Goal: Task Accomplishment & Management: Complete application form

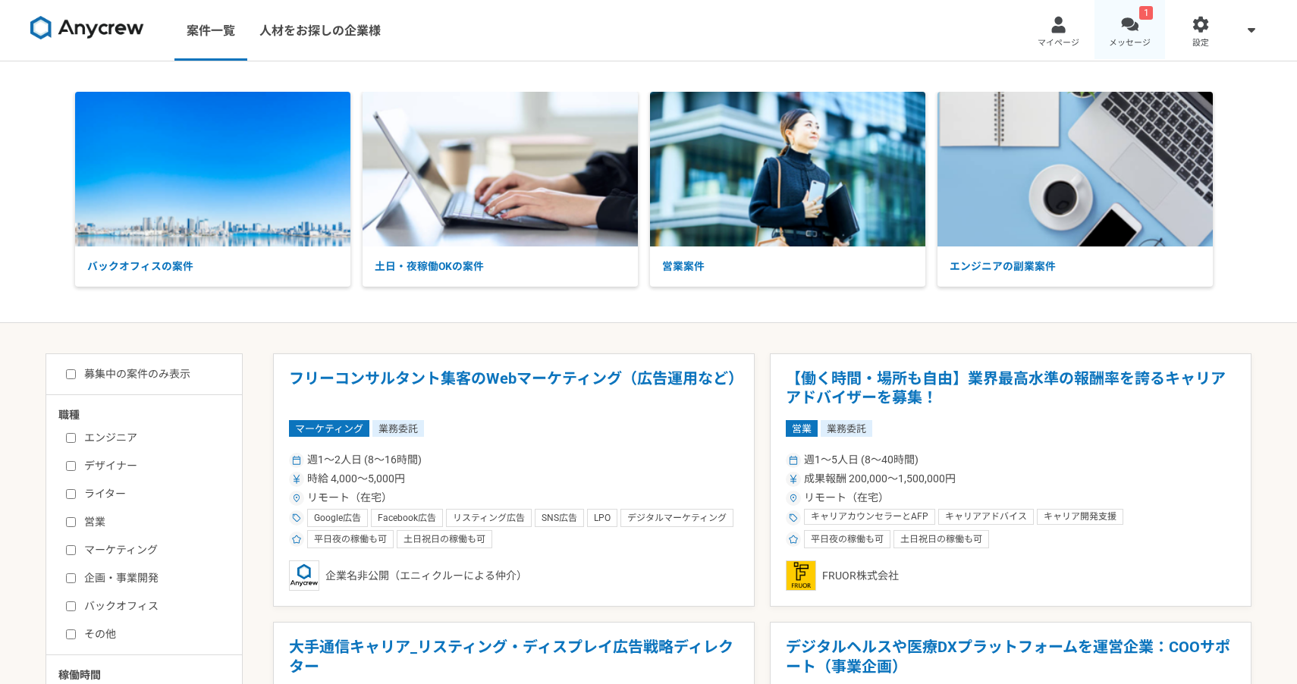
click at [1130, 33] on div at bounding box center [1129, 24] width 17 height 17
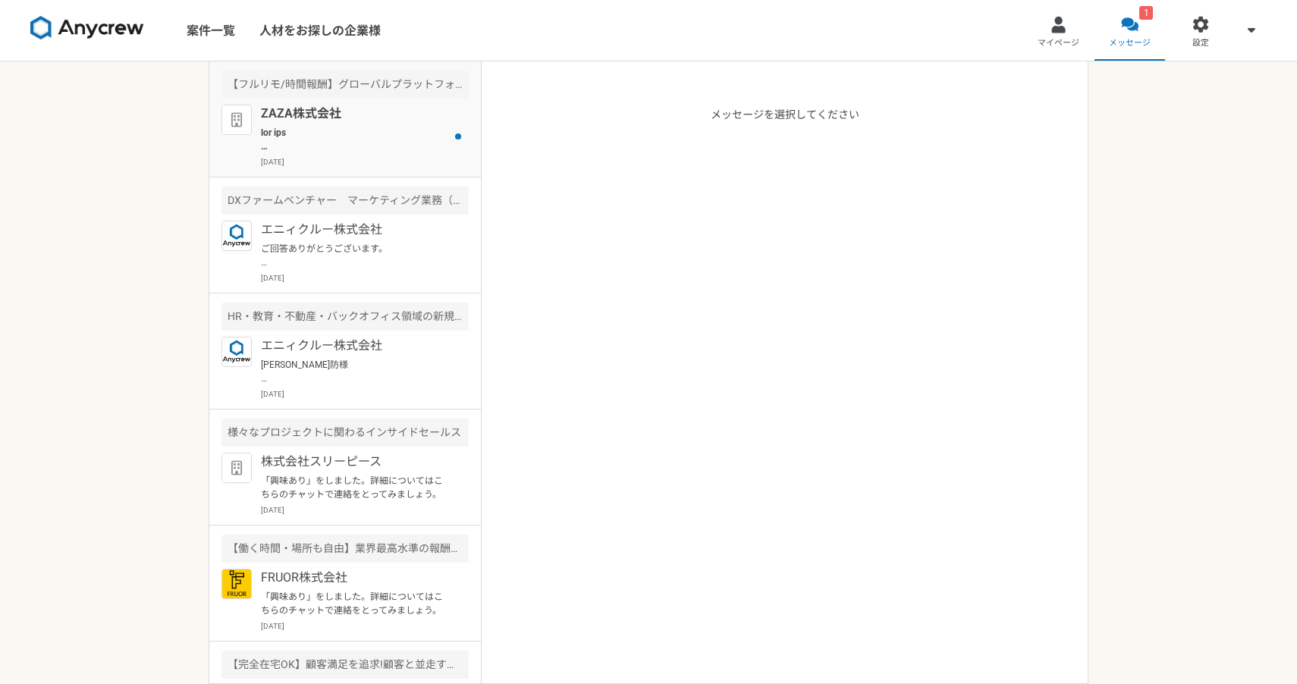
click at [420, 133] on p at bounding box center [354, 139] width 187 height 27
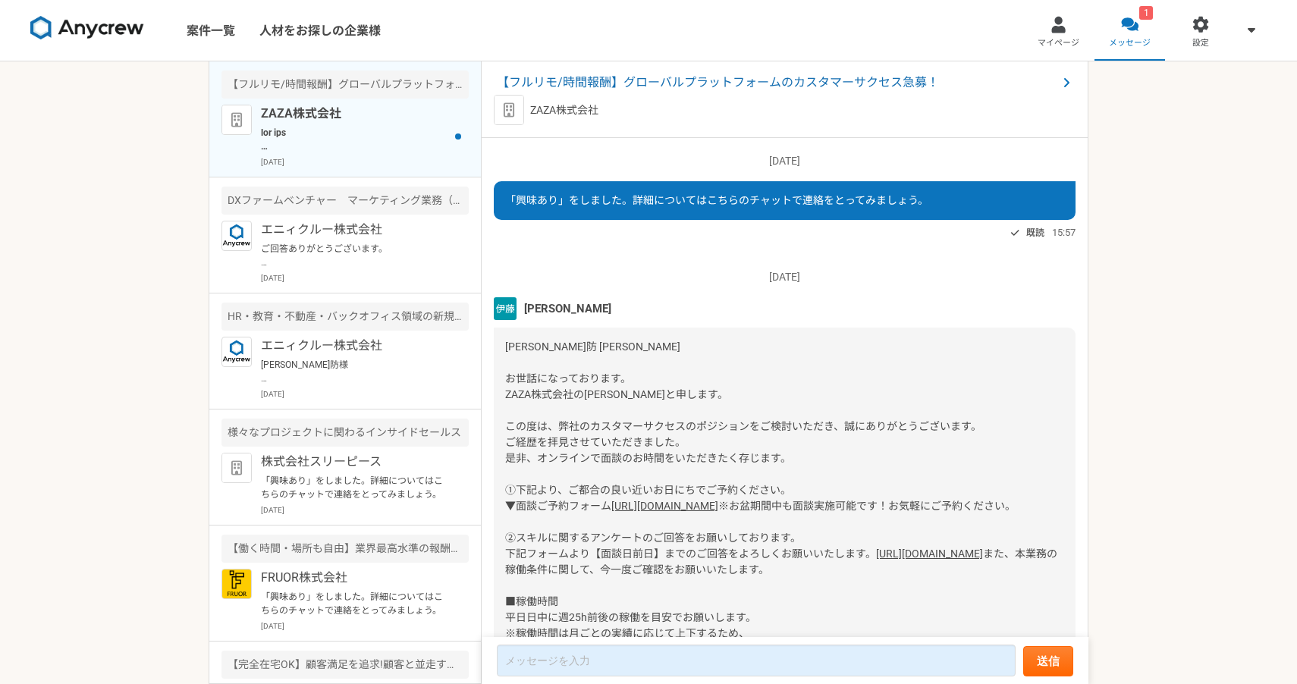
scroll to position [349, 0]
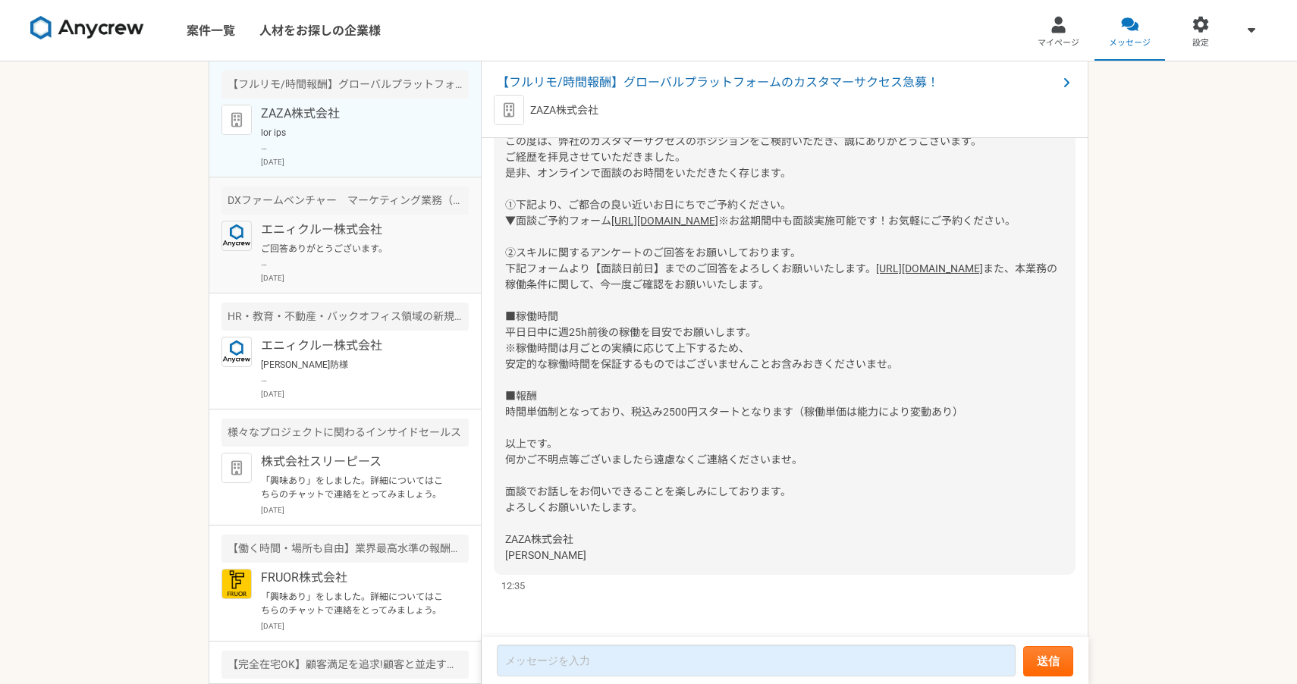
click at [375, 242] on p "ご回答ありがとうございます。 1度オンライン面談にて、案件のご説明とご経歴等についてヒアリングさせていただければと思いますので、下記URLより面談予約をお願い…" at bounding box center [354, 255] width 187 height 27
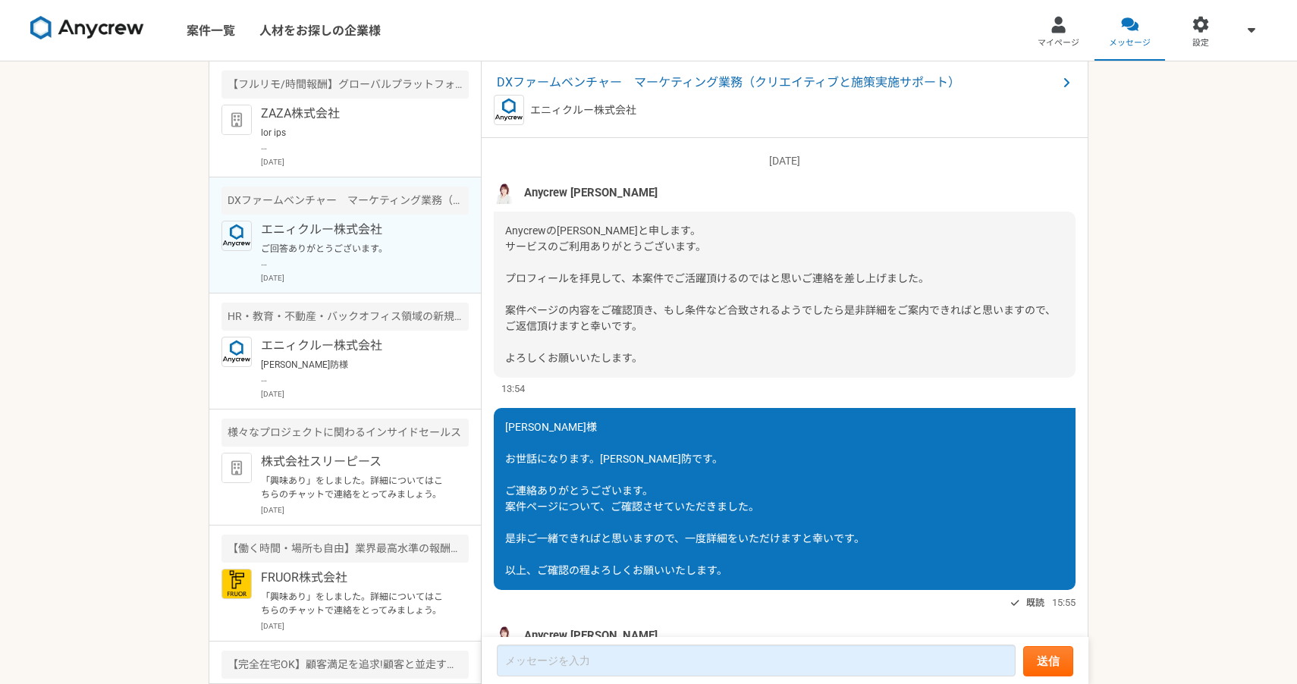
scroll to position [497, 0]
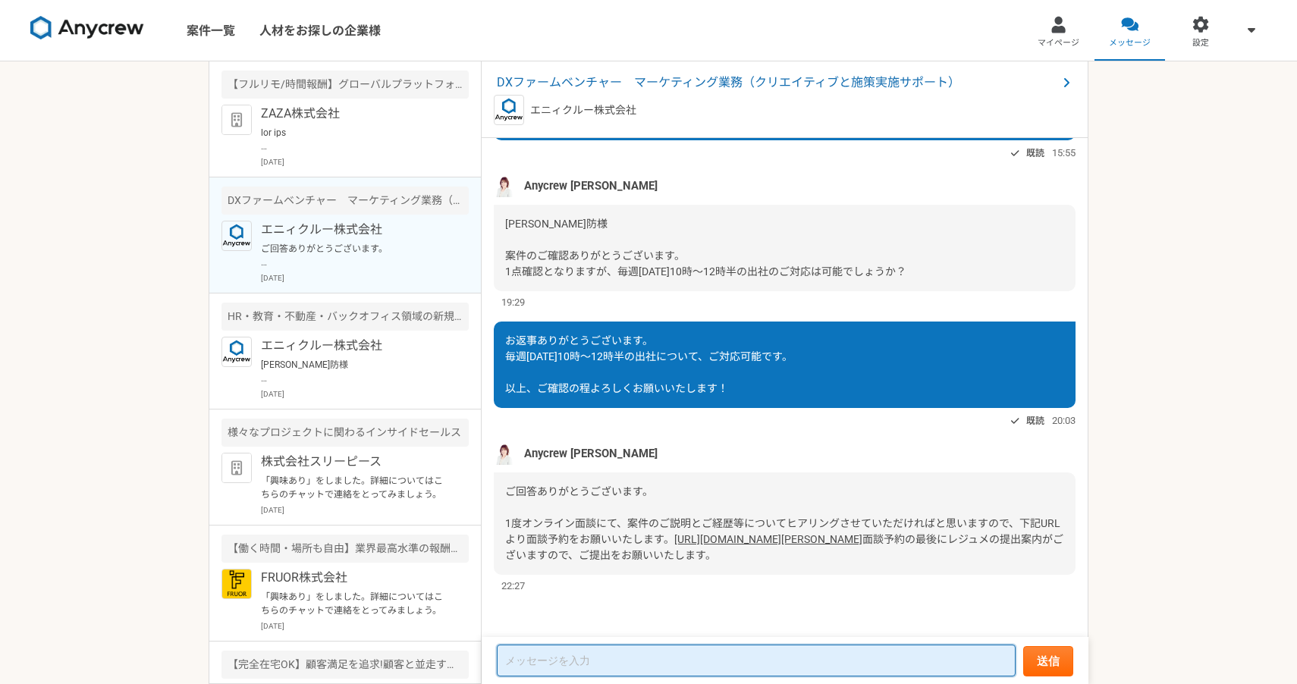
click at [576, 657] on textarea at bounding box center [756, 661] width 519 height 32
type textarea "お"
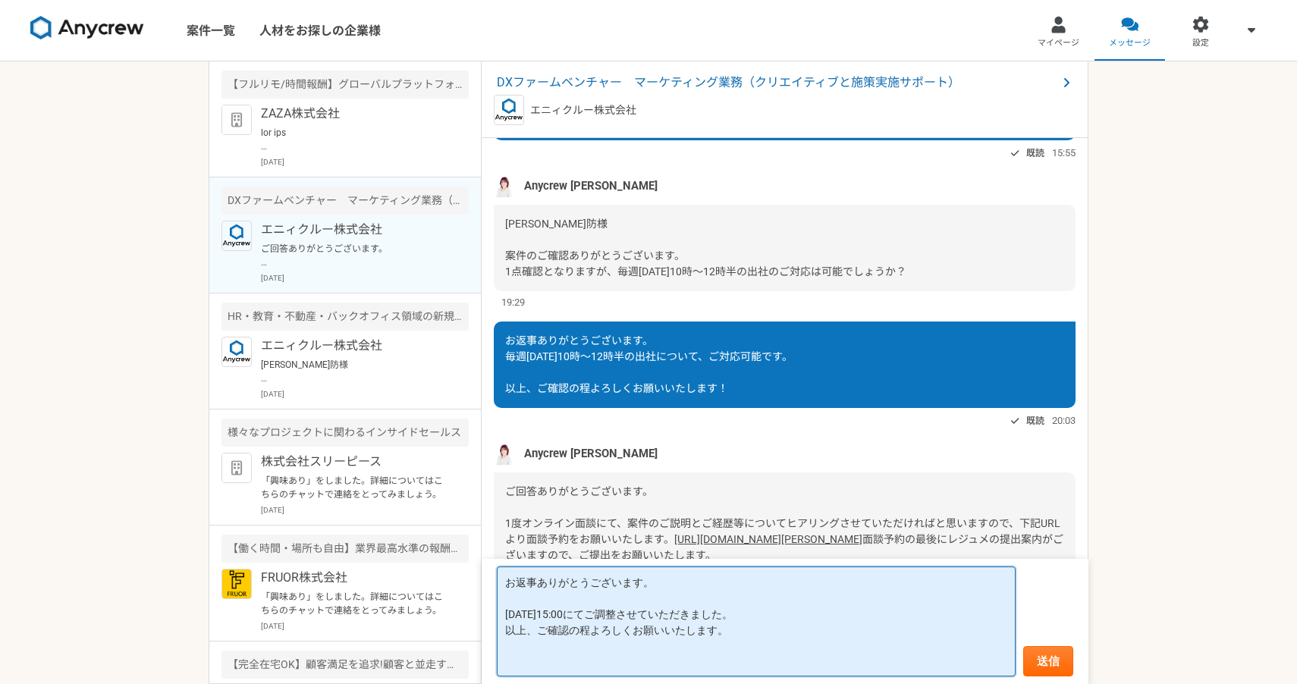
click at [773, 613] on textarea "お返事ありがとうございます。 [DATE]15:00にてご調整させていただきました。 以上、ご確認の程よろしくお願いいたします。" at bounding box center [756, 621] width 519 height 110
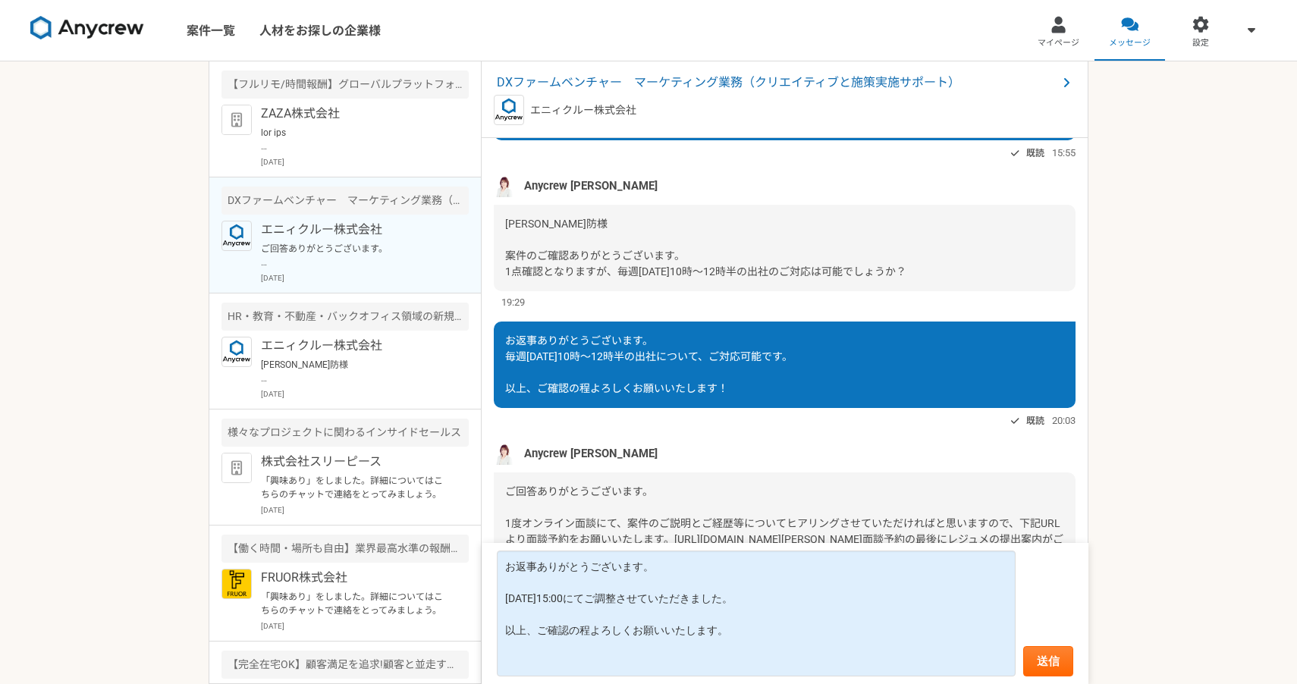
click at [831, 442] on div "Anycrew [PERSON_NAME]" at bounding box center [785, 453] width 582 height 23
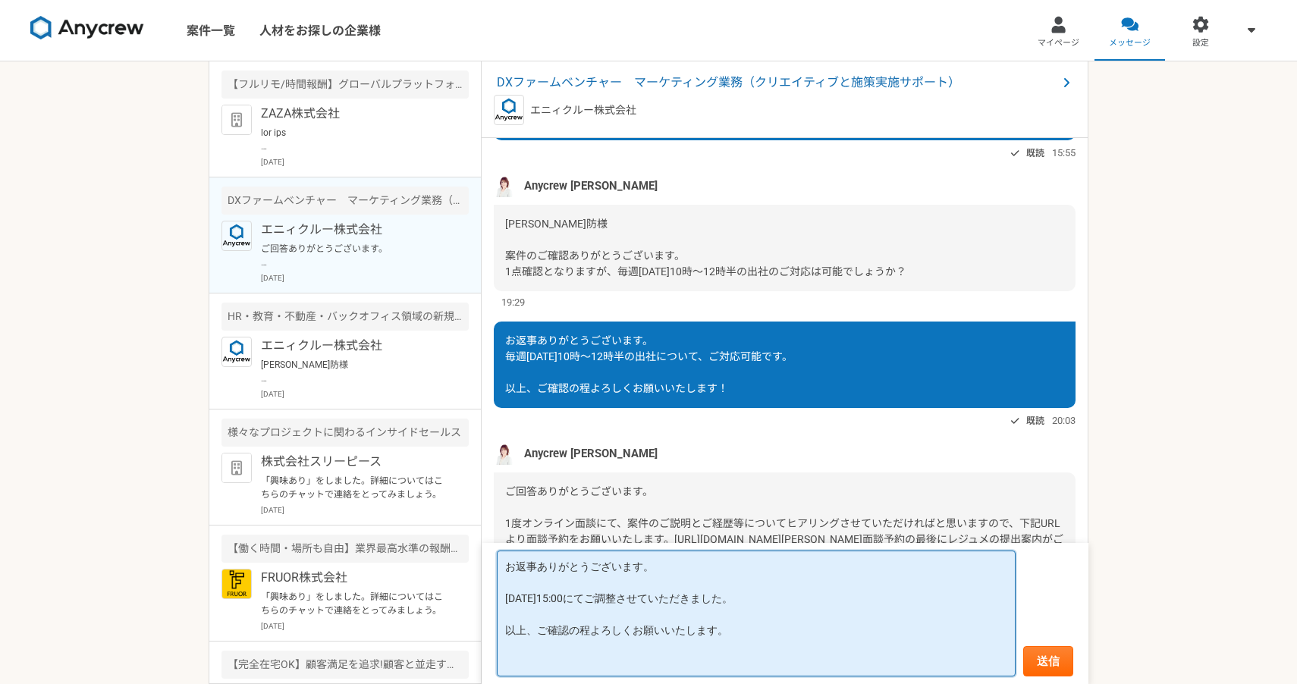
click at [613, 612] on textarea "お返事ありがとうございます。 [DATE]15:00にてご調整させていただきました。 以上、ご確認の程よろしくお願いいたします。" at bounding box center [756, 613] width 519 height 126
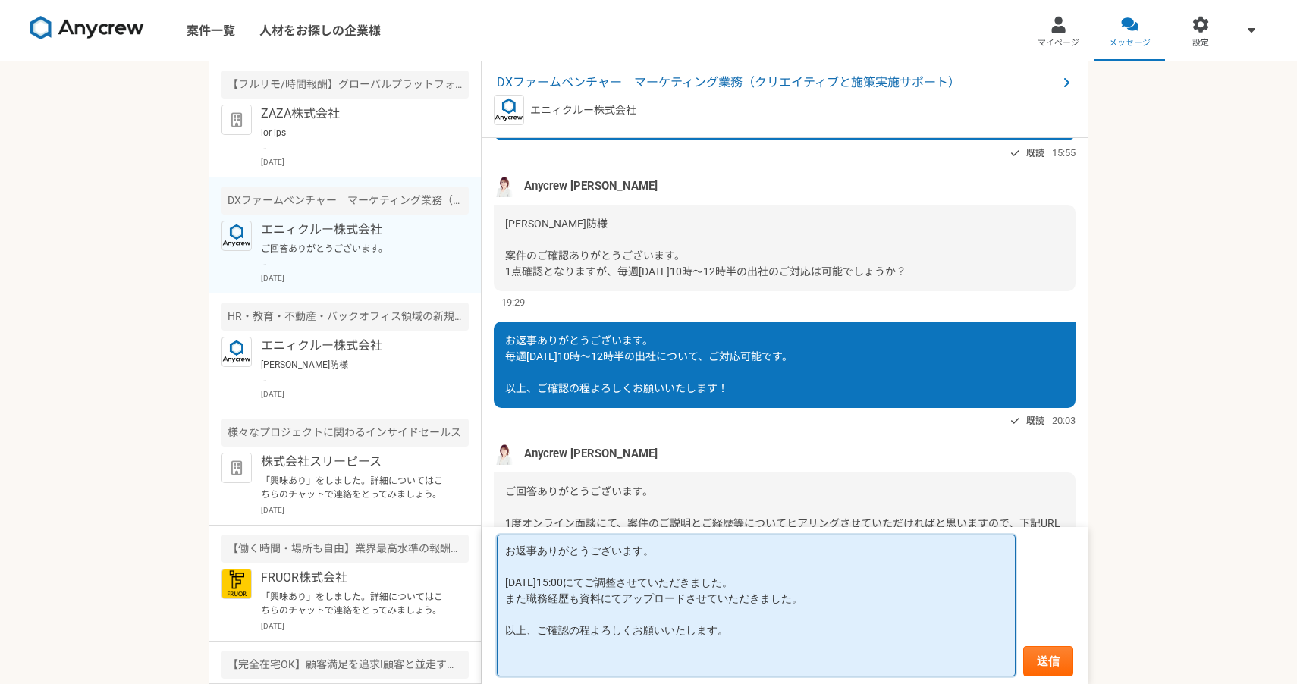
click at [753, 660] on textarea "お返事ありがとうございます。 [DATE]15:00にてご調整させていただきました。 また職務経歴も資料にてアップロードさせていただきました。 以上、ご確認の…" at bounding box center [756, 606] width 519 height 142
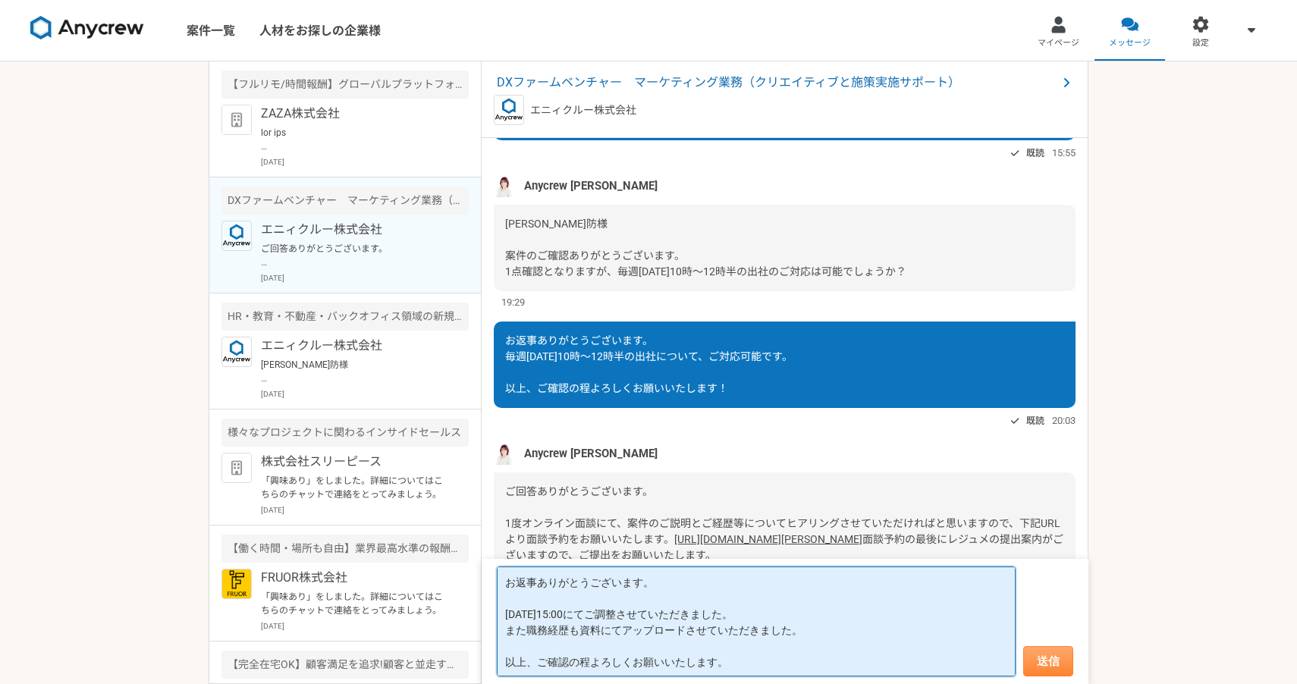
type textarea "お返事ありがとうございます。 [DATE]15:00にてご調整させていただきました。 また職務経歴も資料にてアップロードさせていただきました。 以上、ご確認の…"
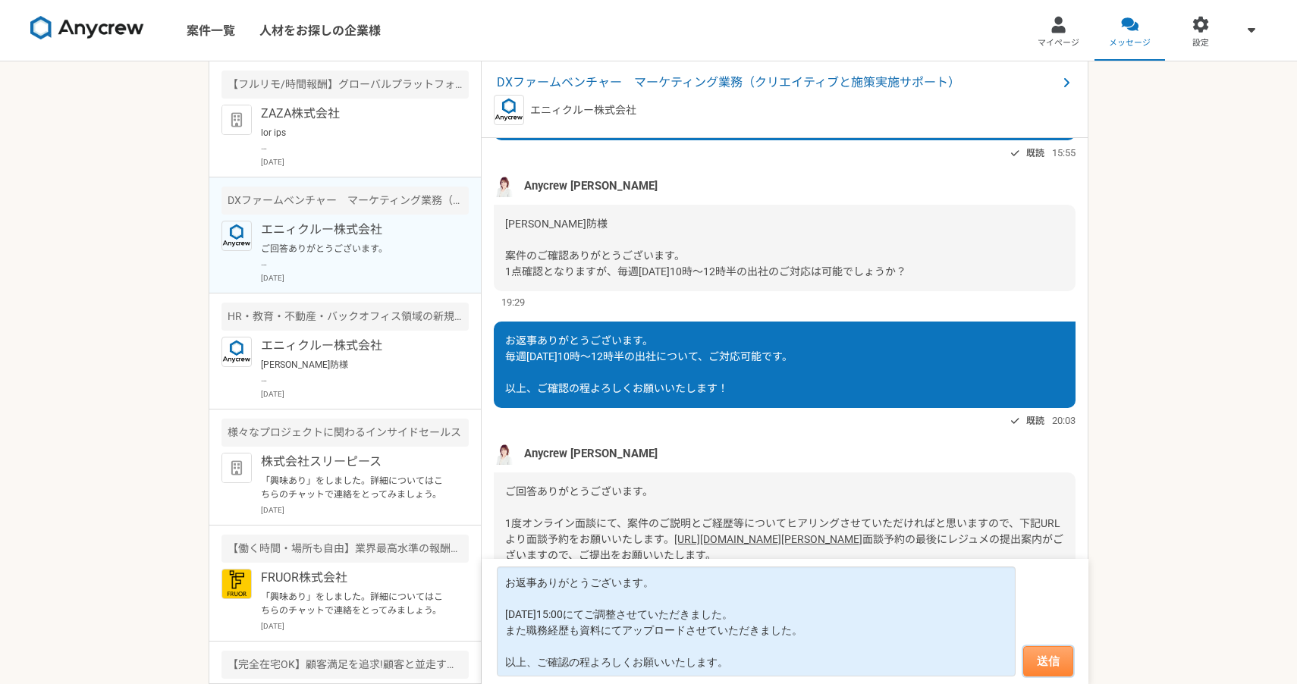
click at [1048, 664] on button "送信" at bounding box center [1048, 661] width 50 height 30
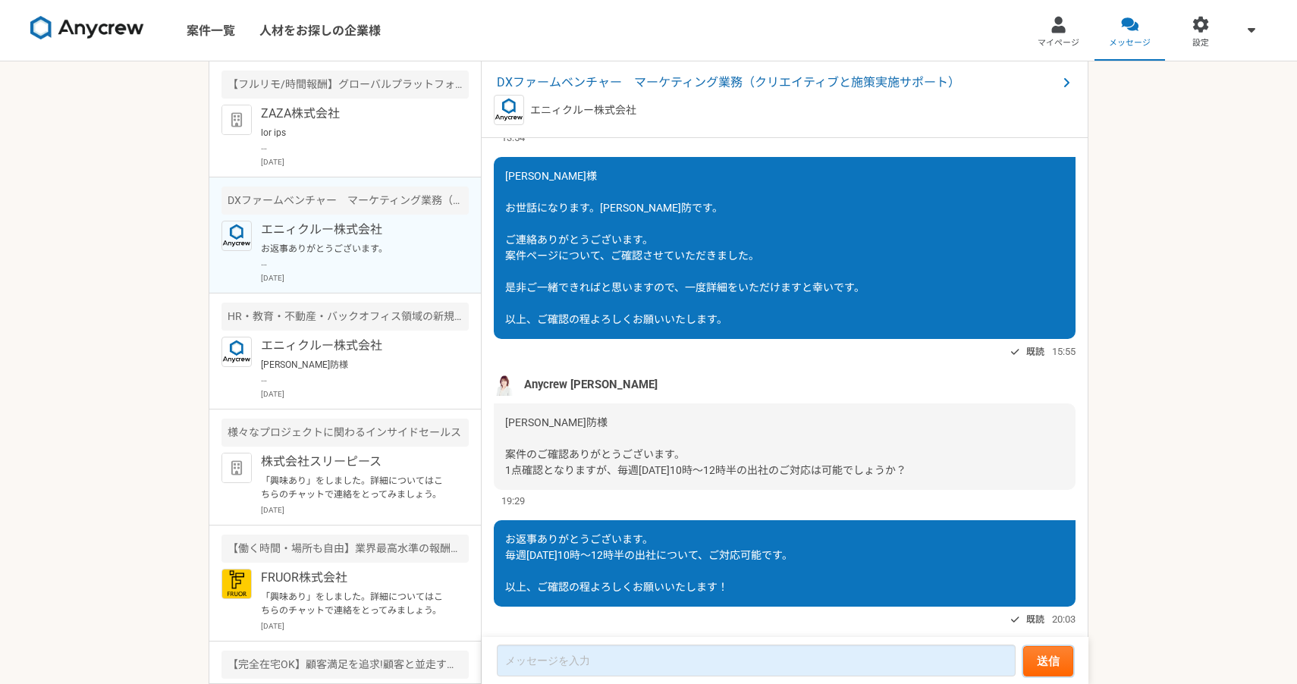
scroll to position [28, 0]
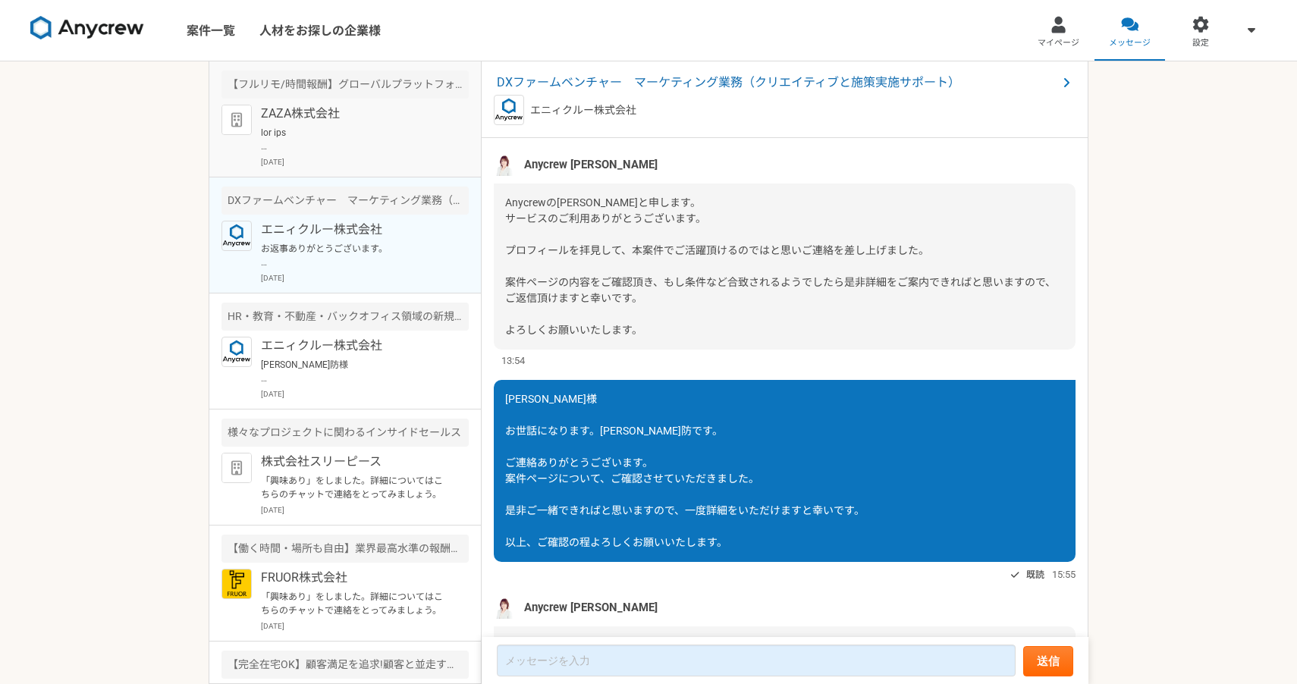
click at [455, 135] on div "ZAZA株式会社 [DATE]" at bounding box center [365, 136] width 208 height 63
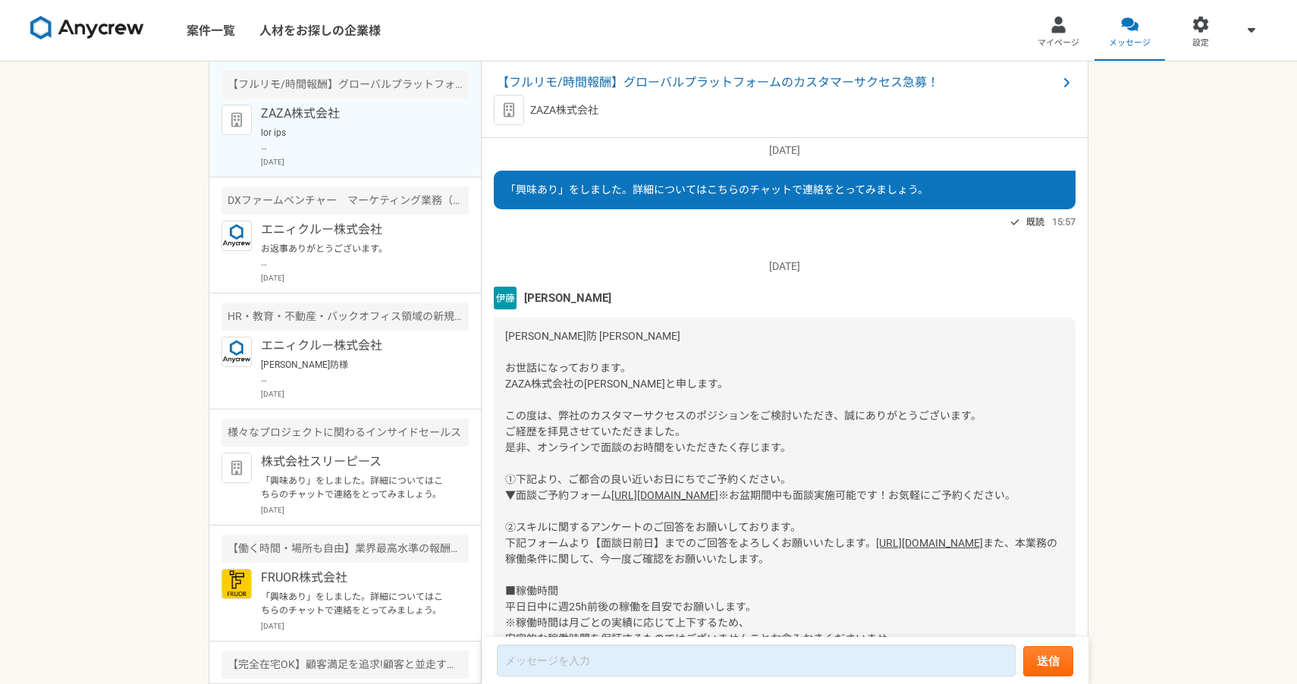
scroll to position [13, 0]
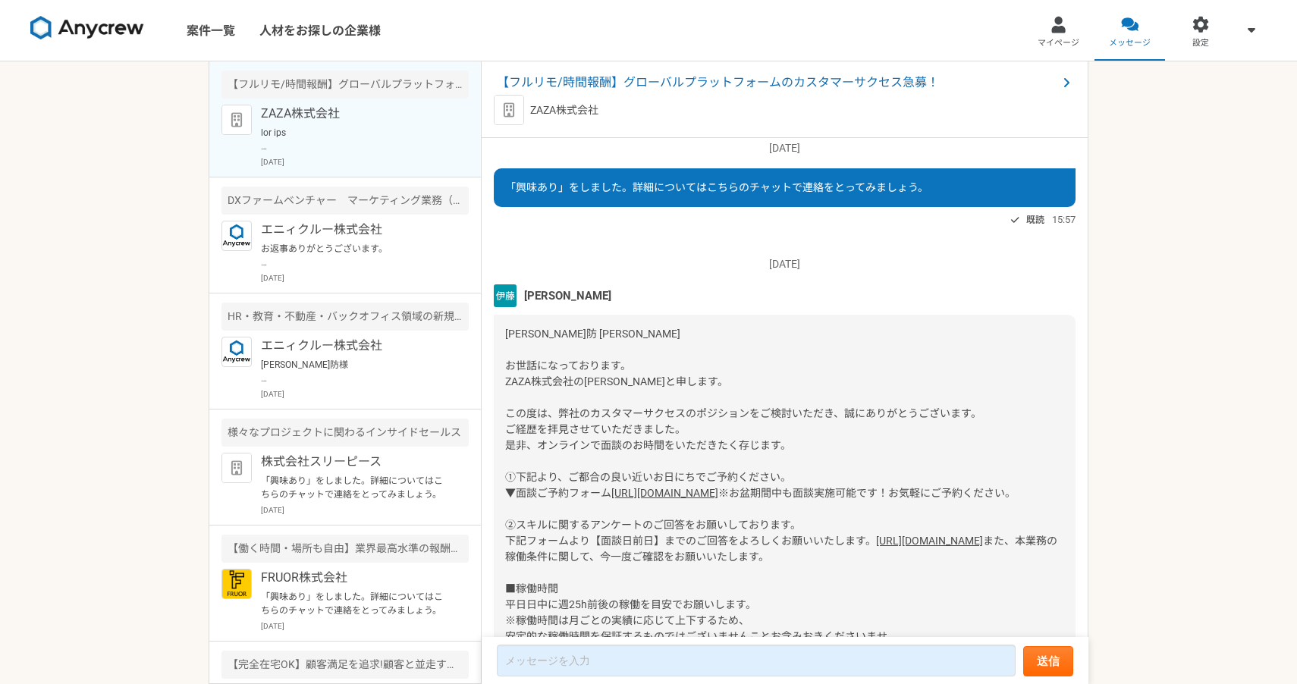
click at [564, 291] on span "[PERSON_NAME]" at bounding box center [567, 295] width 87 height 17
click at [1060, 99] on div "ZAZA株式会社" at bounding box center [785, 110] width 582 height 30
click at [1034, 95] on div "ZAZA株式会社" at bounding box center [785, 110] width 582 height 30
click at [1060, 83] on span at bounding box center [1066, 83] width 18 height 18
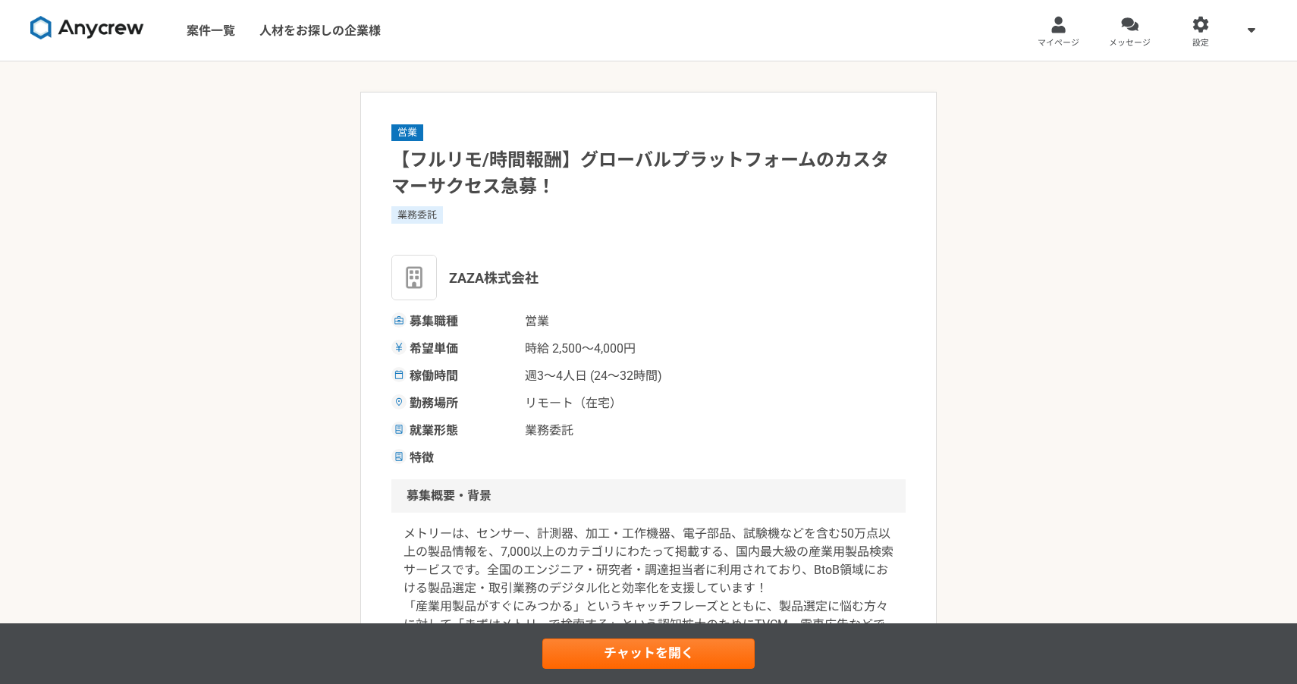
scroll to position [1315, 0]
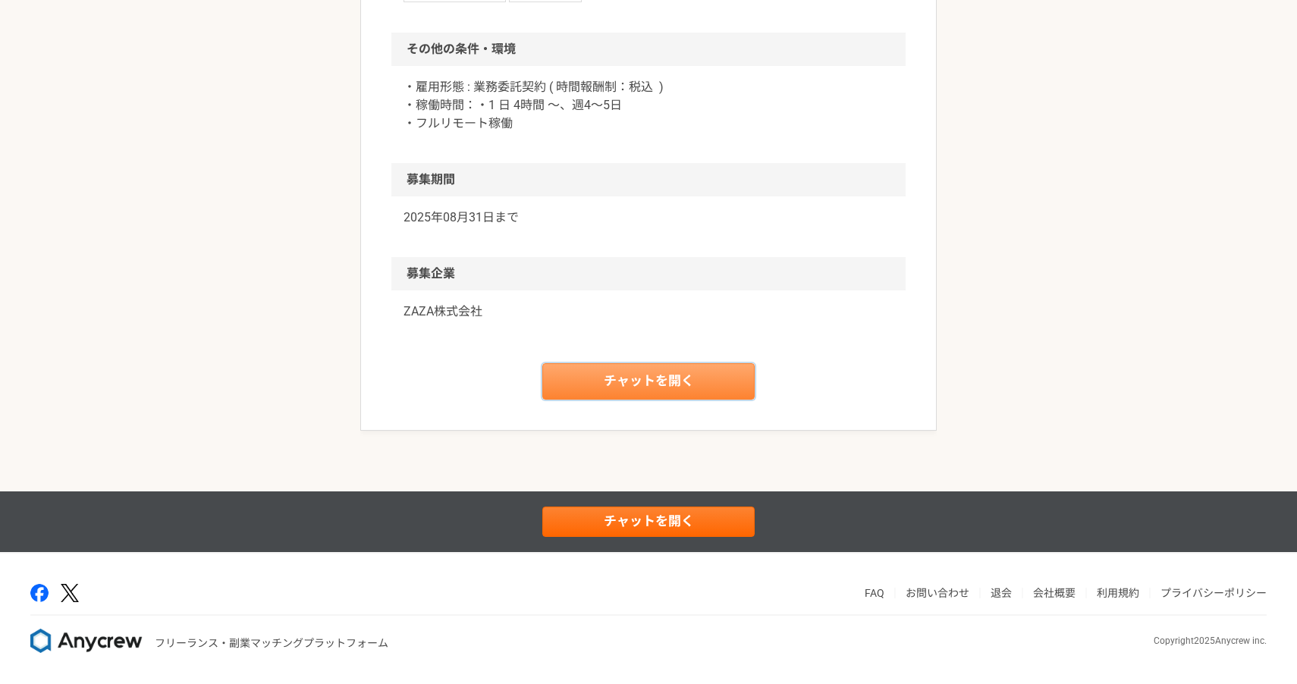
click at [688, 393] on link "チャットを開く" at bounding box center [648, 381] width 212 height 36
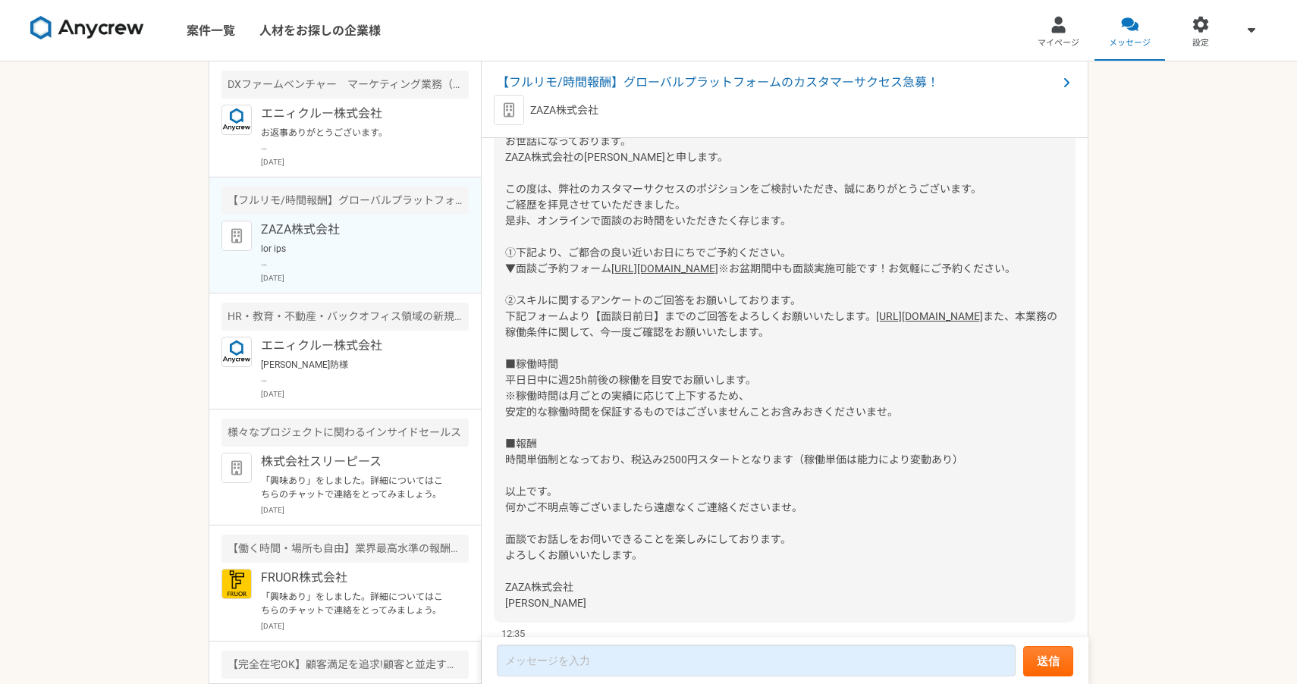
scroll to position [102, 0]
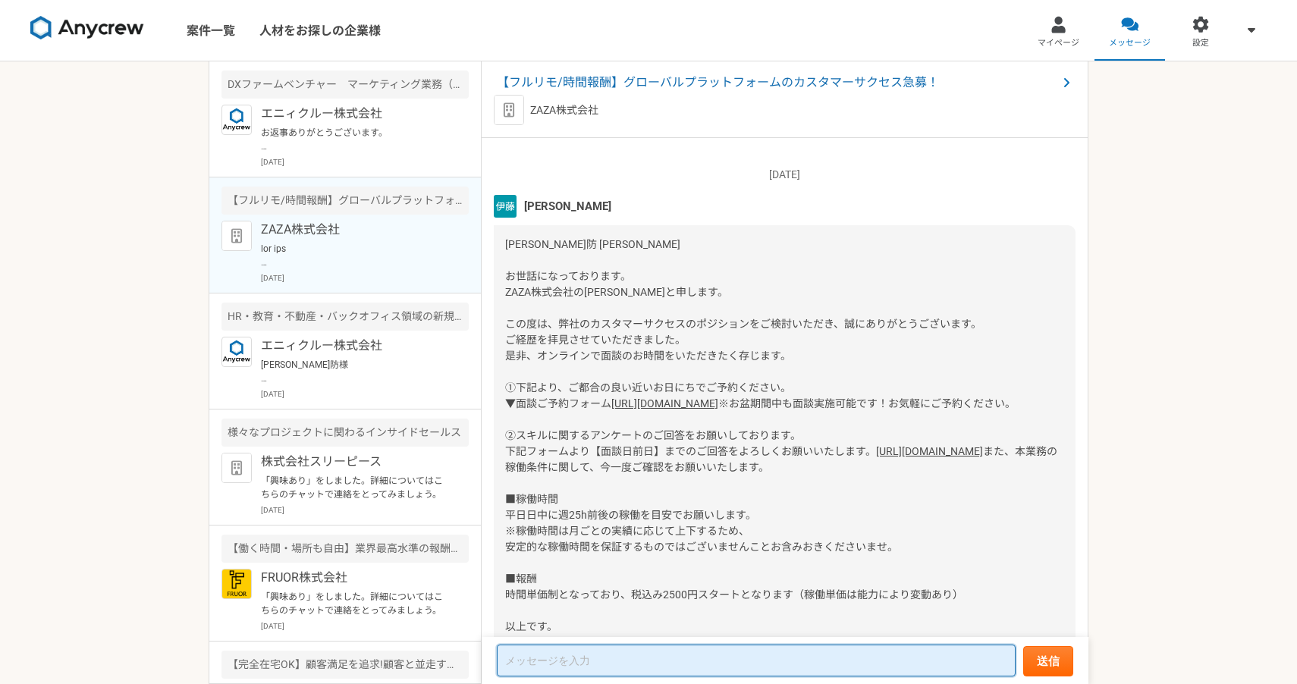
click at [566, 653] on textarea at bounding box center [756, 661] width 519 height 32
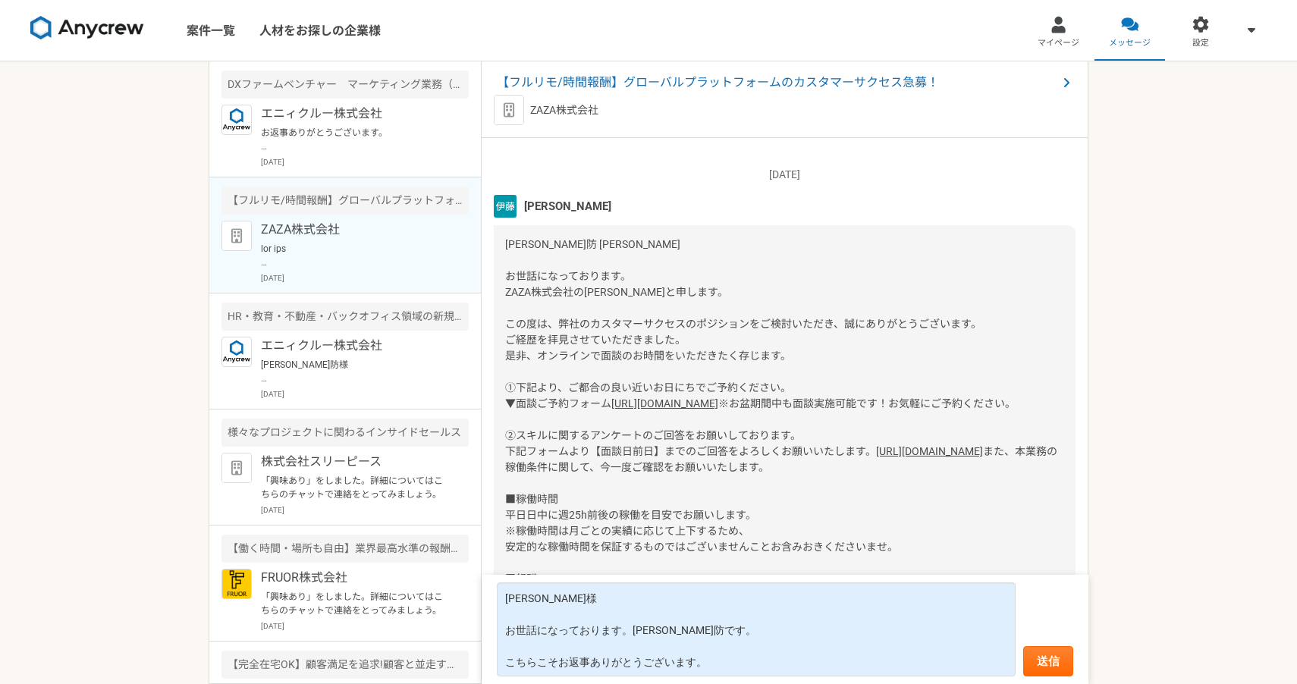
click at [679, 409] on link "[URL][DOMAIN_NAME]" at bounding box center [664, 403] width 107 height 12
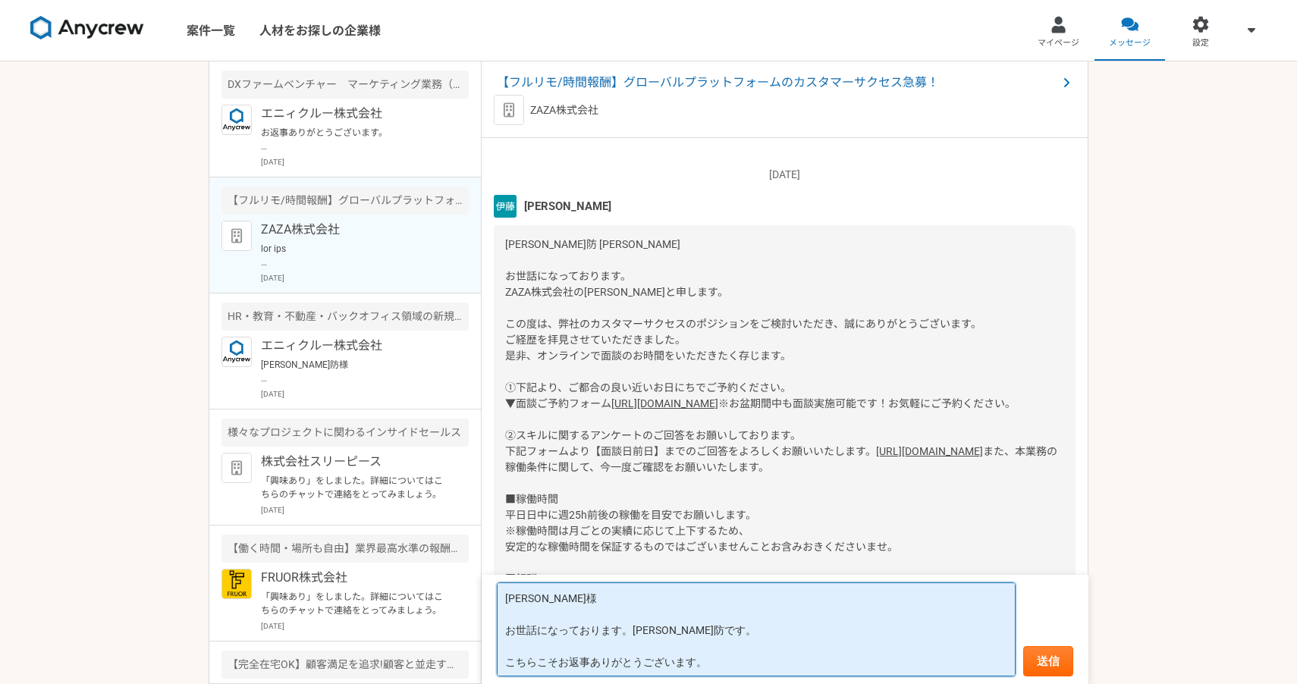
click at [754, 663] on textarea "[PERSON_NAME]様 お世話になっております。[PERSON_NAME]防です。 こちらこそお返事ありがとうございます。" at bounding box center [756, 629] width 519 height 94
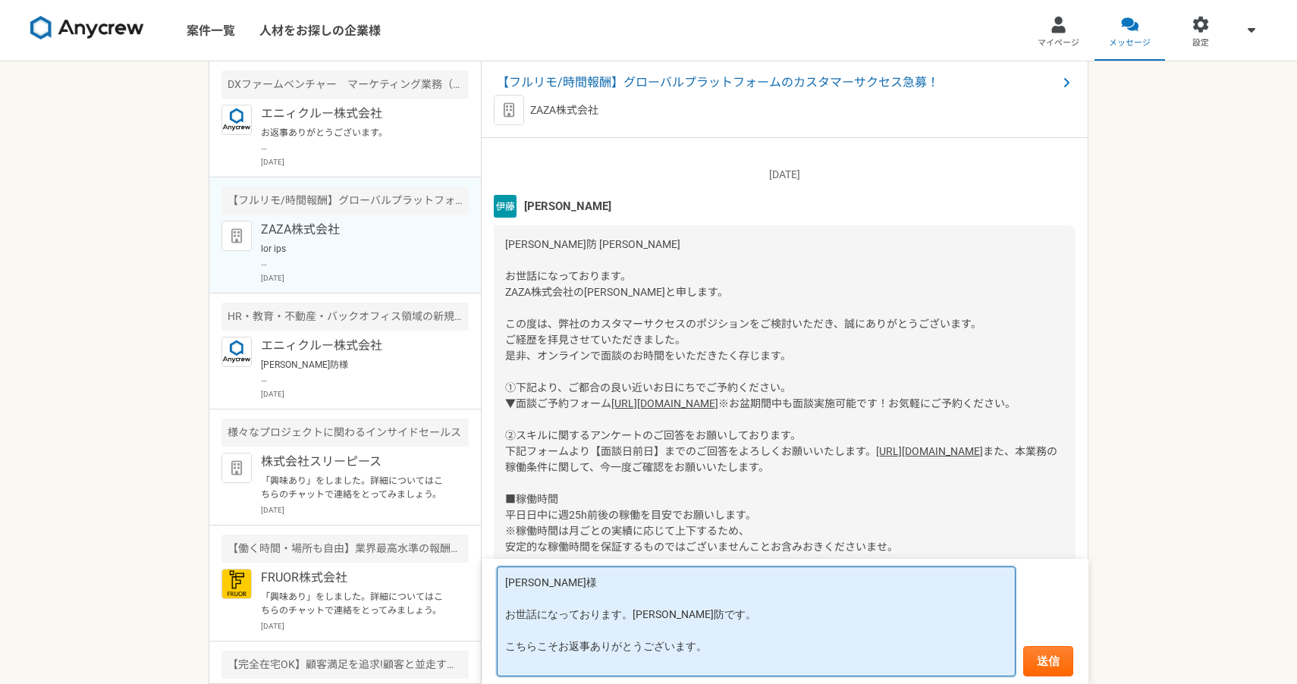
paste textarea "[DATE]　11:00 - 12:00"
click at [738, 645] on textarea "[PERSON_NAME]様 お世話になっております。[PERSON_NAME]防です。 こちらこそお返事ありがとうございます。 [DATE]　11:00 -…" at bounding box center [756, 621] width 519 height 110
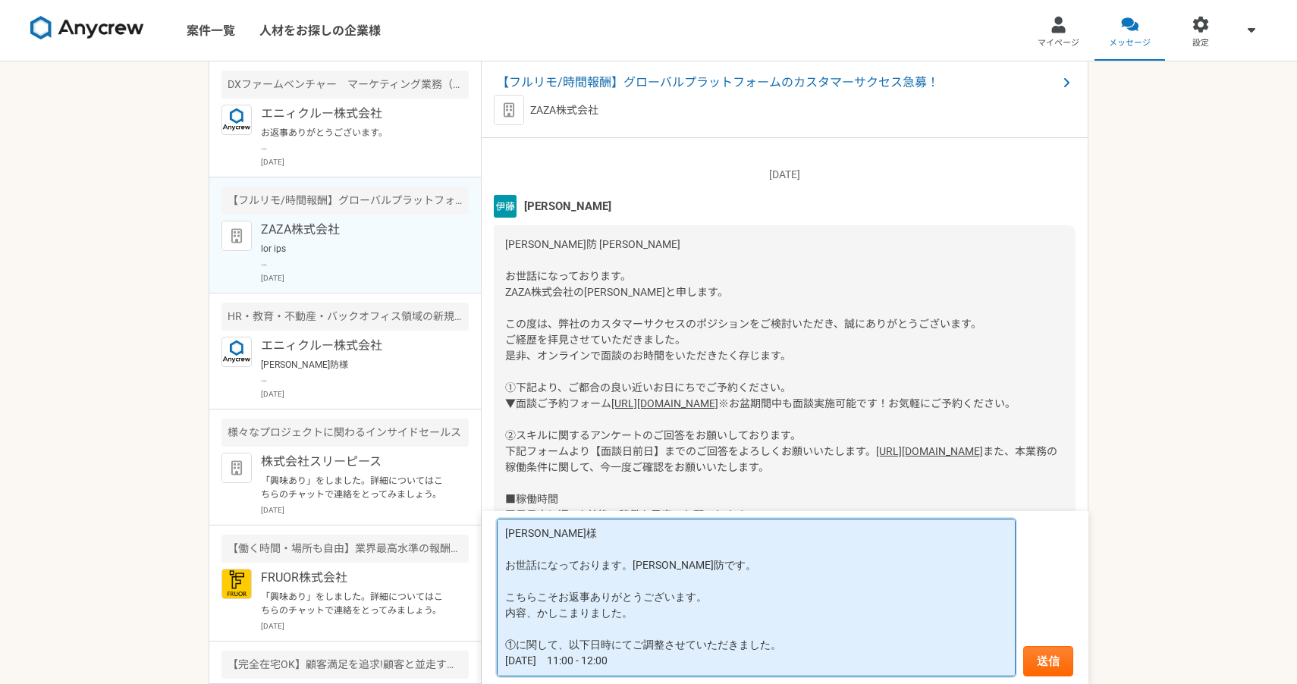
click at [687, 660] on textarea "[PERSON_NAME]様 お世話になっております。[PERSON_NAME]防です。 こちらこそお返事ありがとうございます。 内容、かしこまりました。 ①…" at bounding box center [756, 598] width 519 height 158
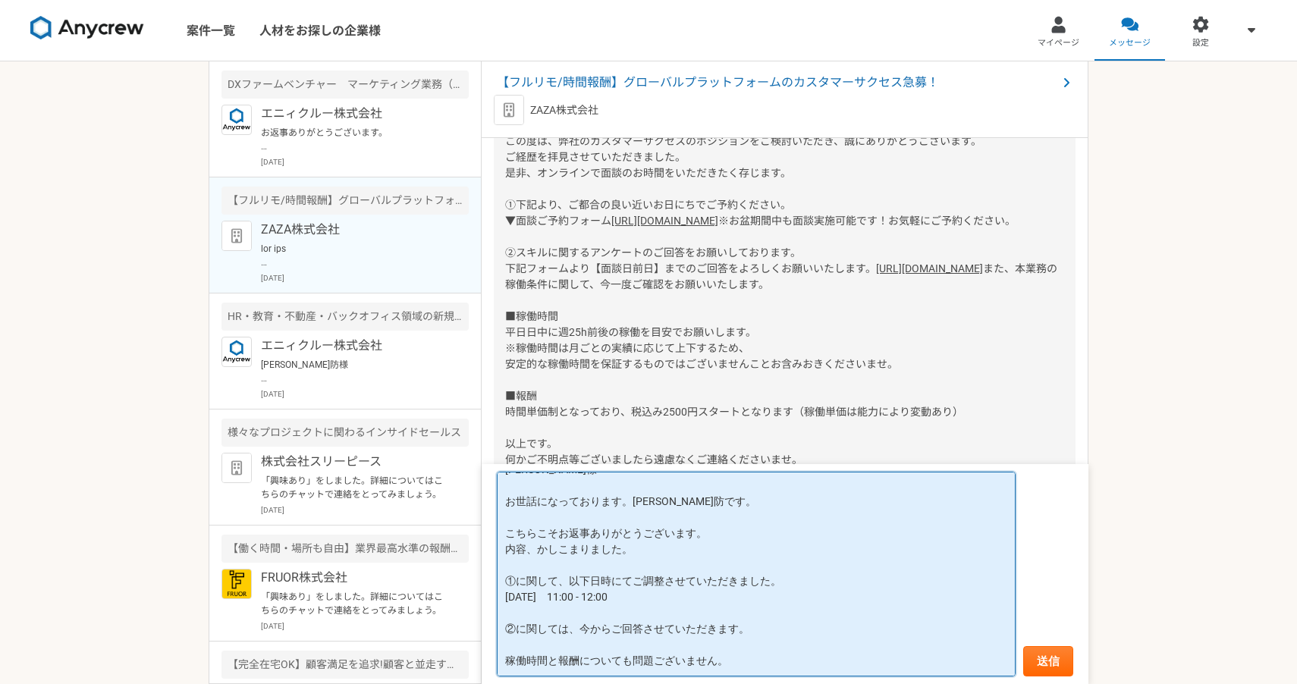
scroll to position [40, 0]
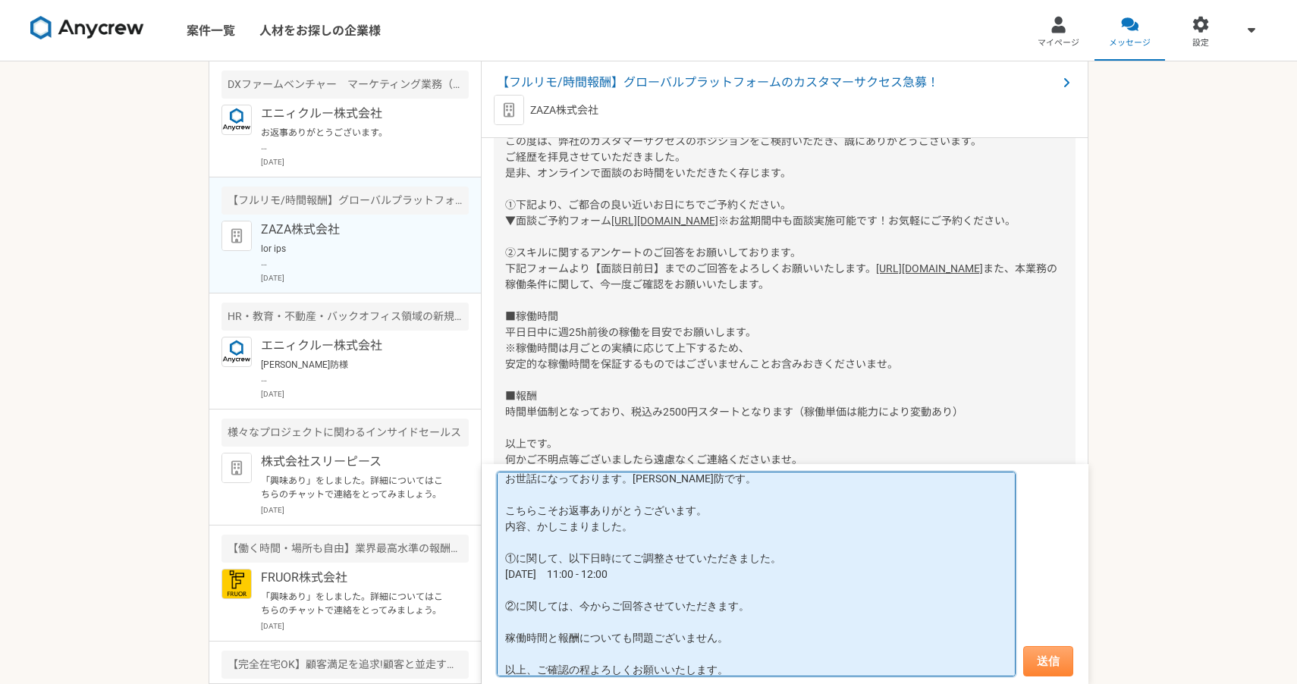
type textarea "[PERSON_NAME]様 お世話になっております。[PERSON_NAME]防です。 こちらこそお返事ありがとうございます。 内容、かしこまりました。 ①…"
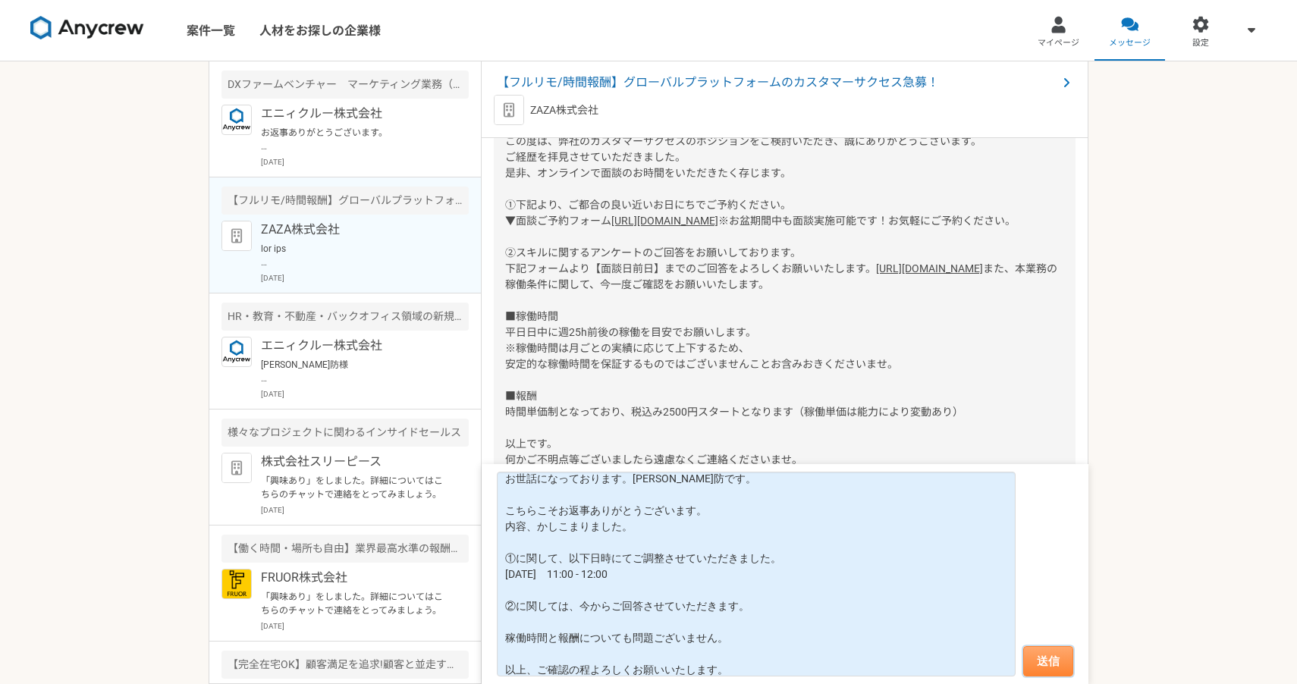
click at [1045, 654] on button "送信" at bounding box center [1048, 661] width 50 height 30
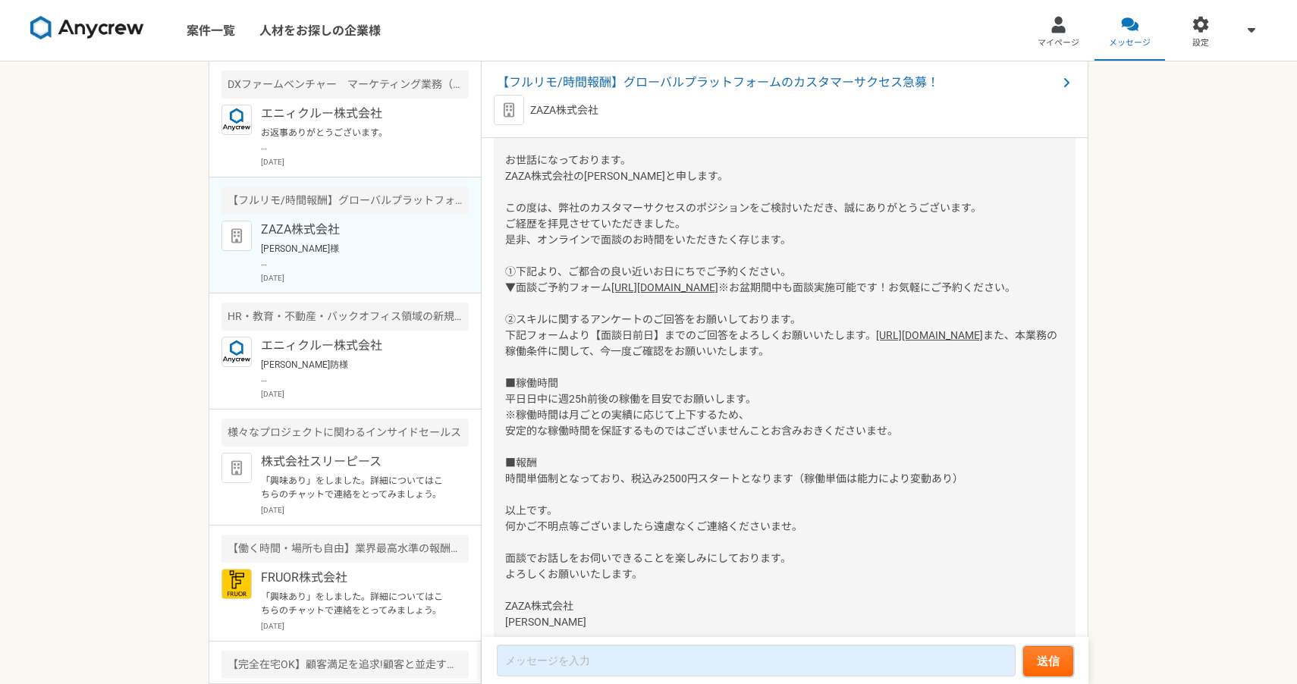
scroll to position [205, 0]
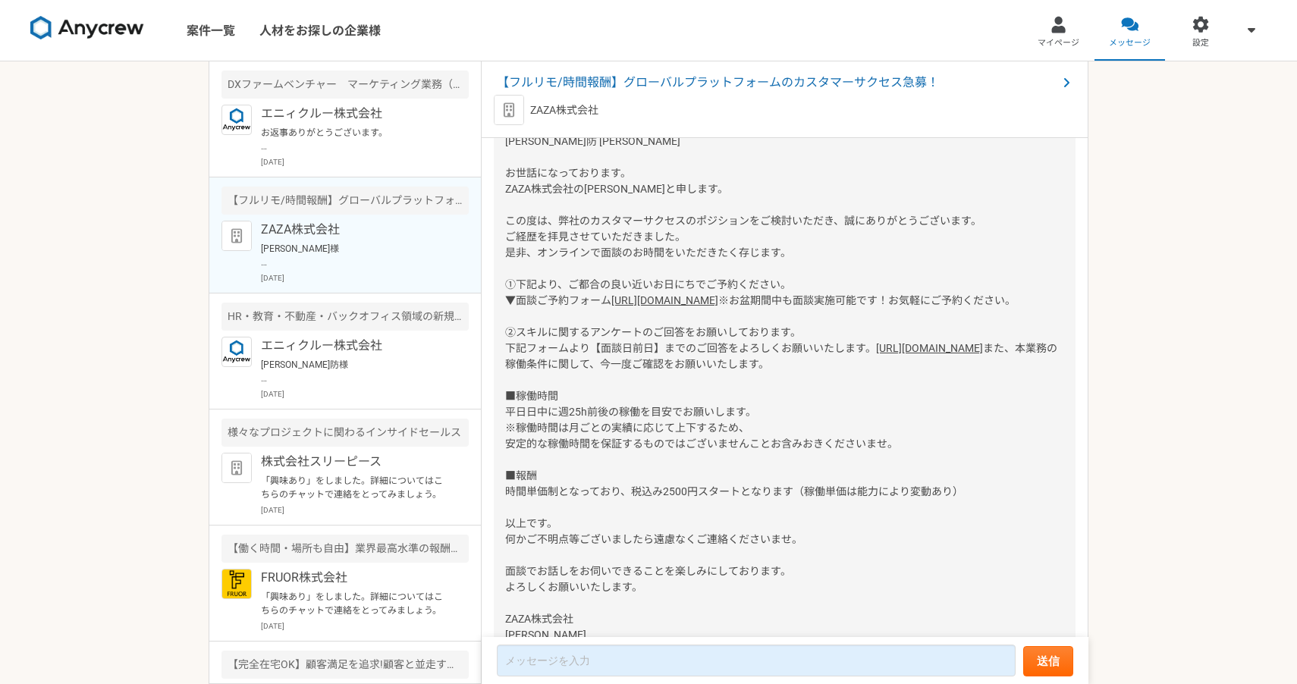
click at [876, 354] on link "[URL][DOMAIN_NAME]" at bounding box center [929, 348] width 107 height 12
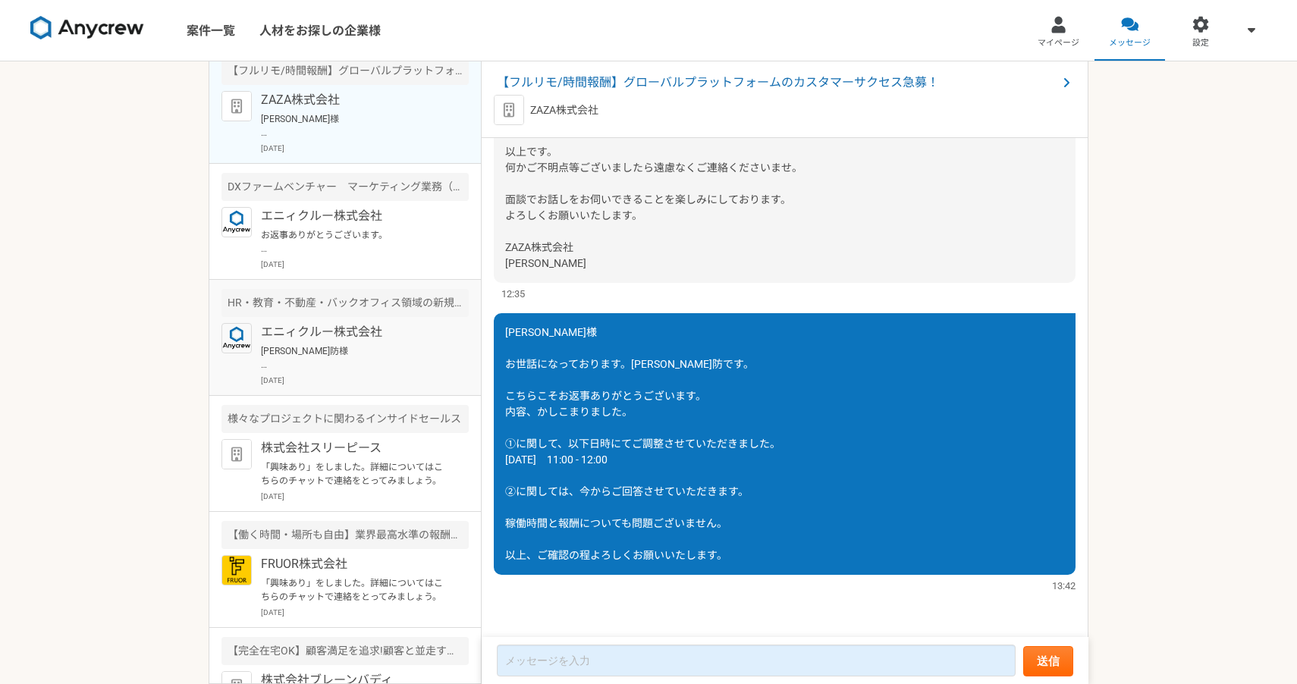
scroll to position [0, 0]
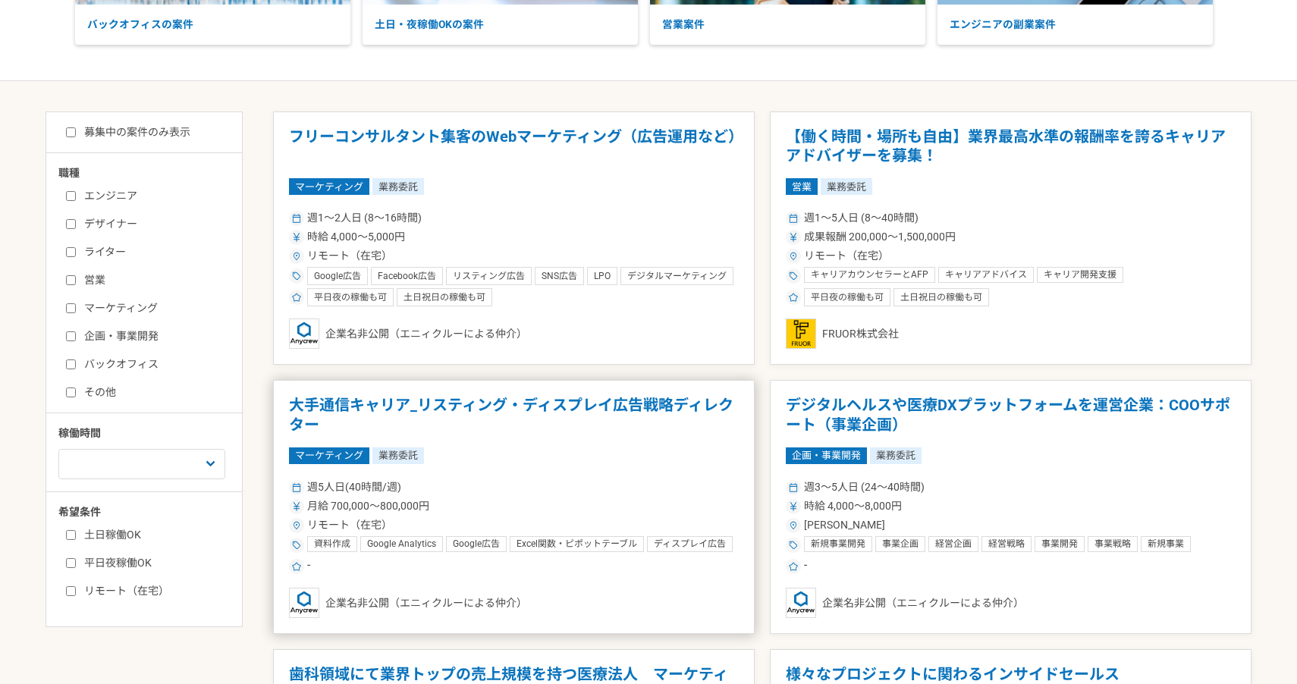
scroll to position [250, 0]
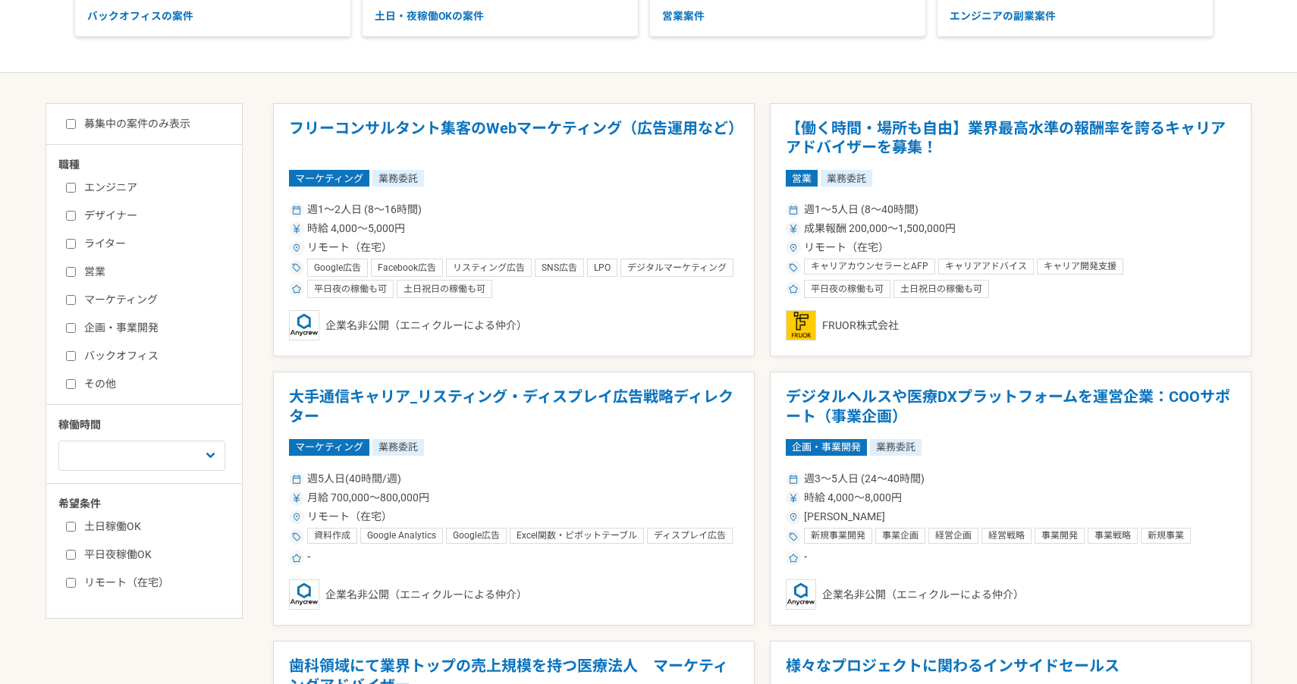
click at [72, 579] on input "リモート（在宅）" at bounding box center [71, 583] width 10 height 10
checkbox input "true"
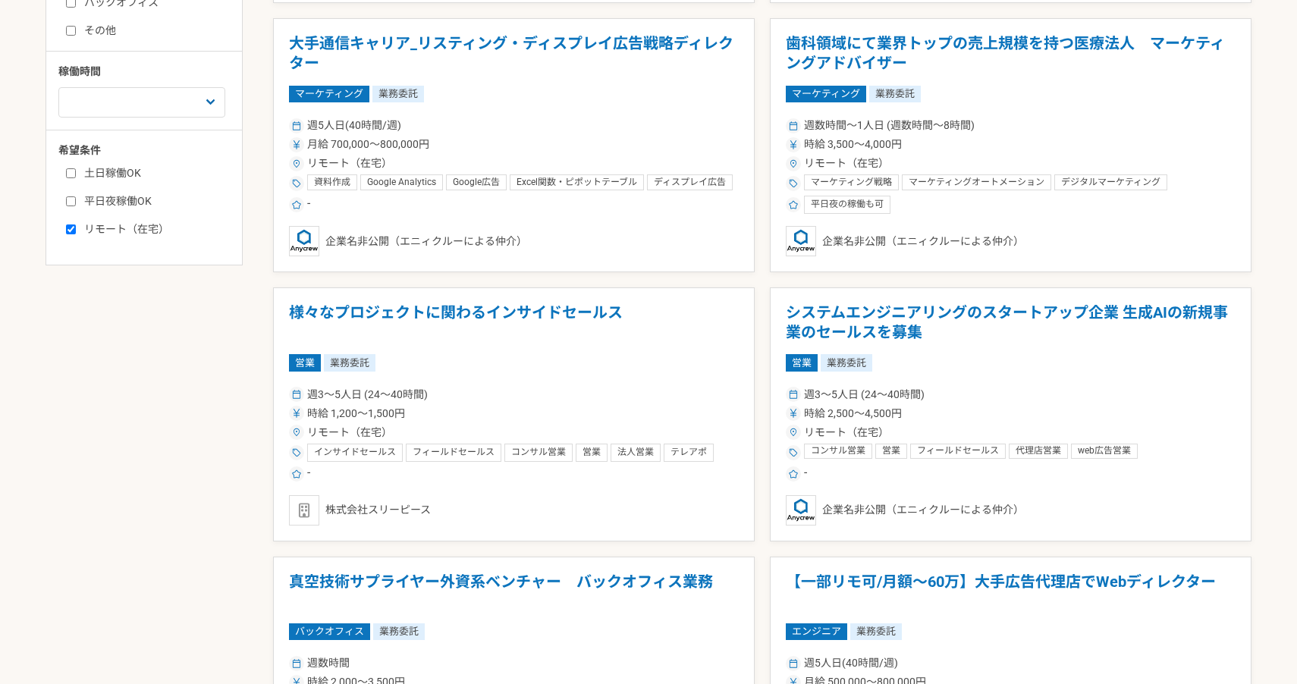
scroll to position [619, 0]
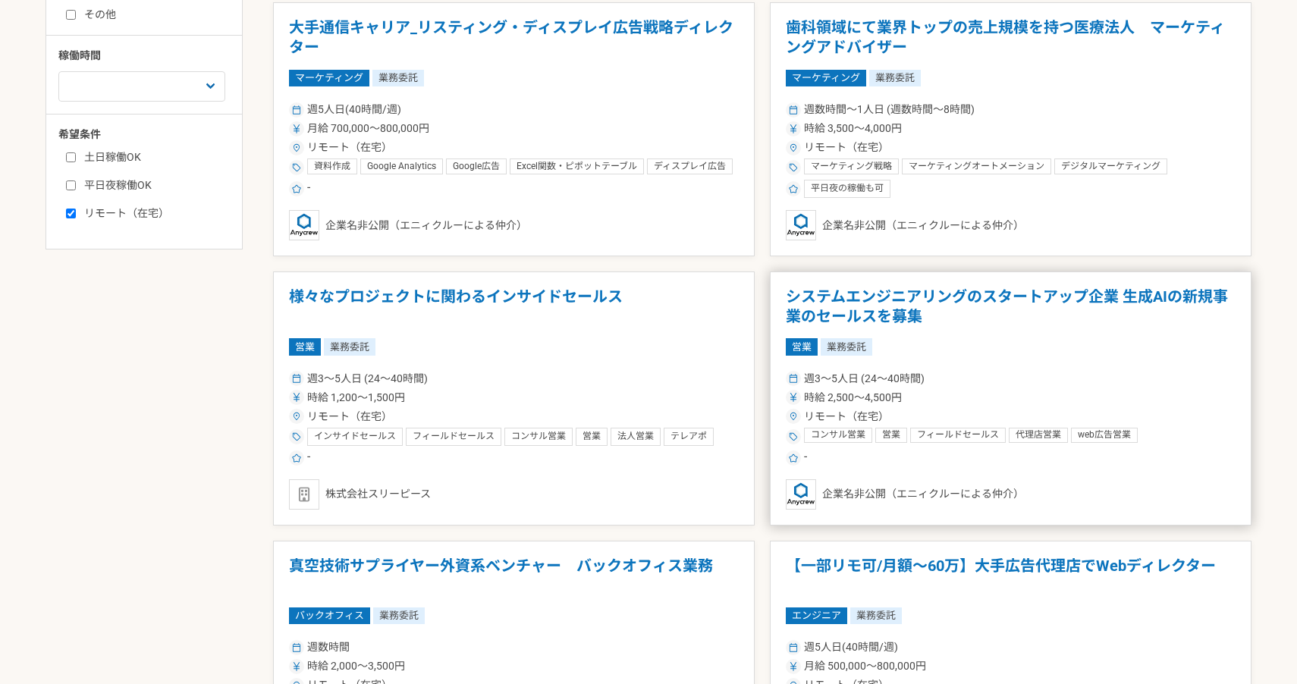
click at [1103, 365] on article "システムエンジニアリングのスタートアップ企業 生成AIの新規事業のセールスを募集 営業 業務委託 週3〜5人日 (24〜40時間) 時給 2,500〜4,50…" at bounding box center [1010, 398] width 481 height 254
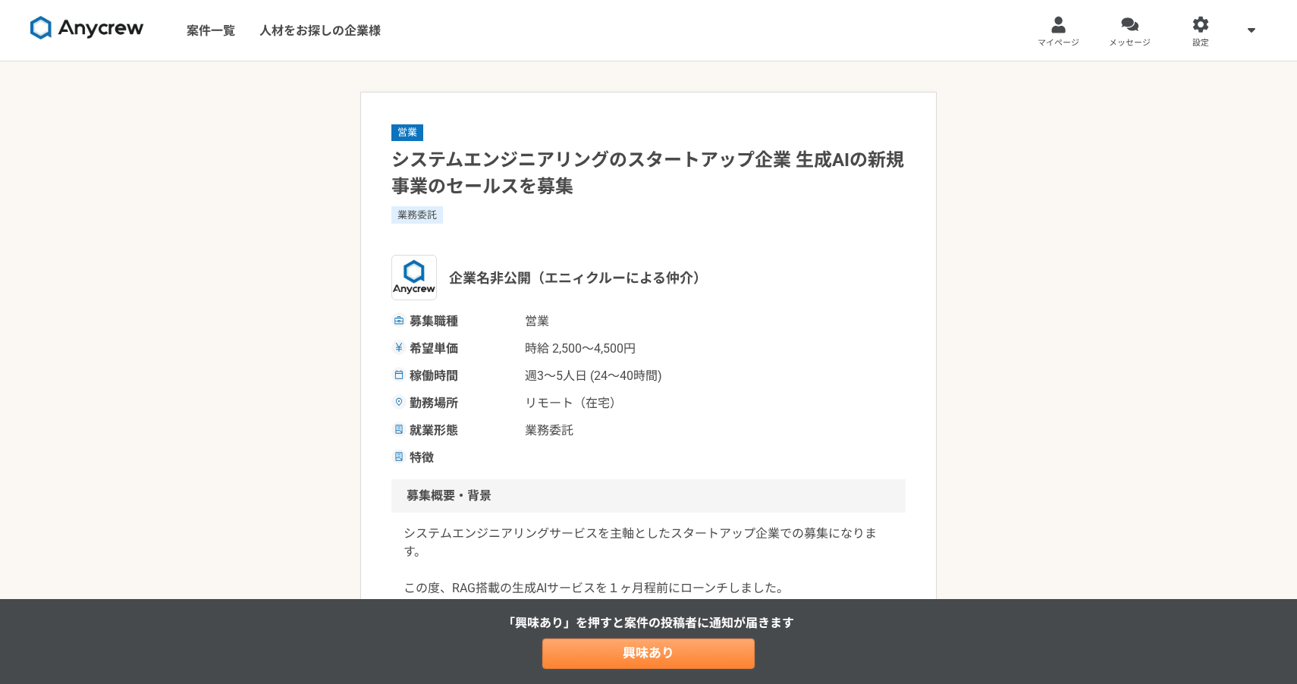
click at [675, 653] on link "興味あり" at bounding box center [648, 653] width 212 height 30
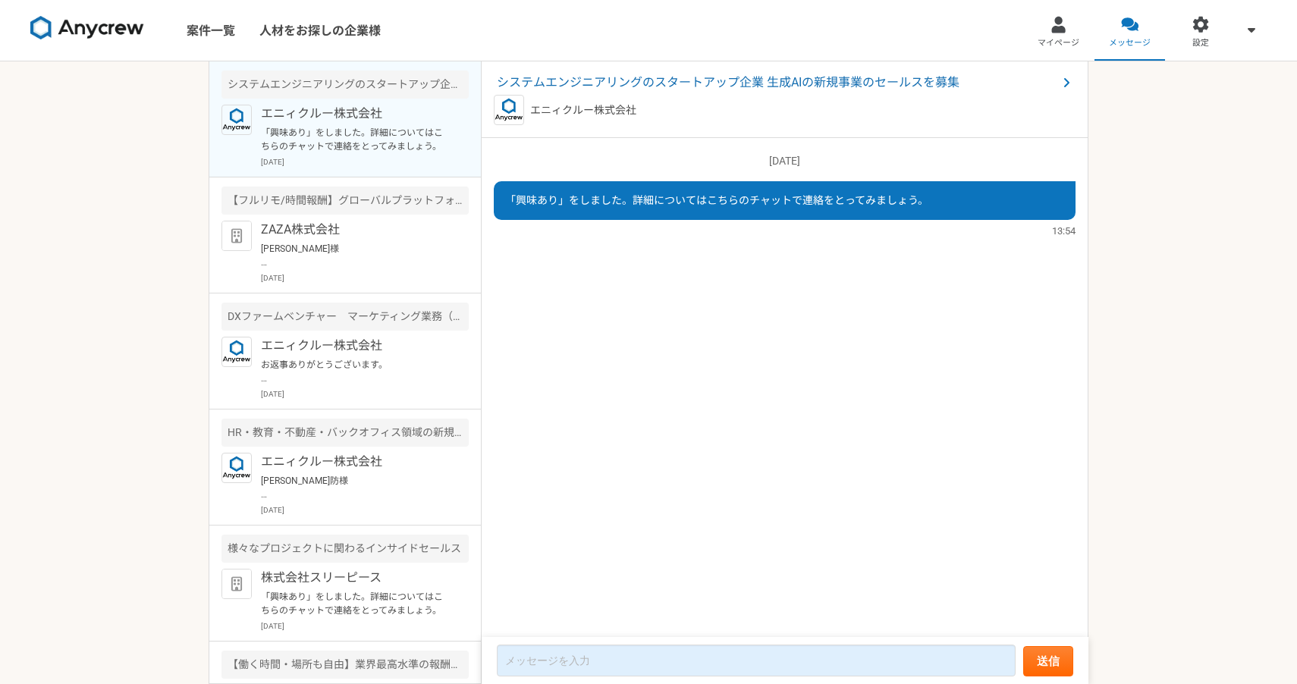
click at [81, 23] on img at bounding box center [87, 28] width 114 height 24
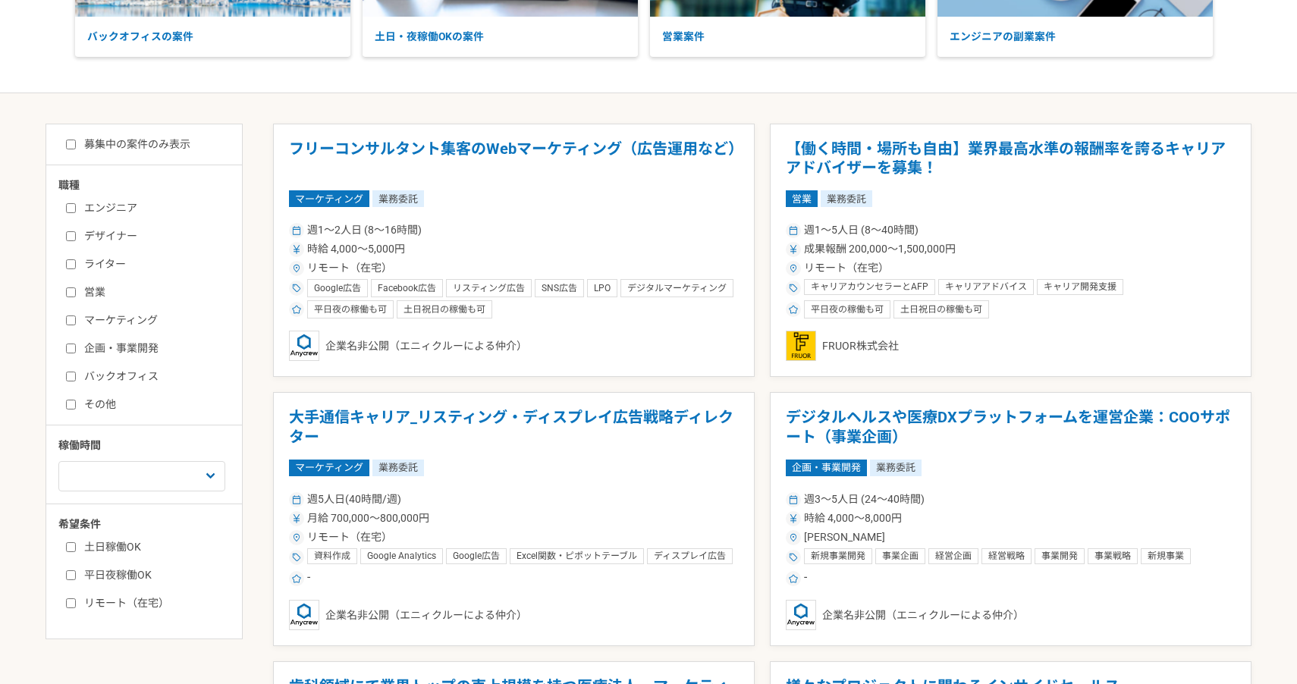
scroll to position [300, 0]
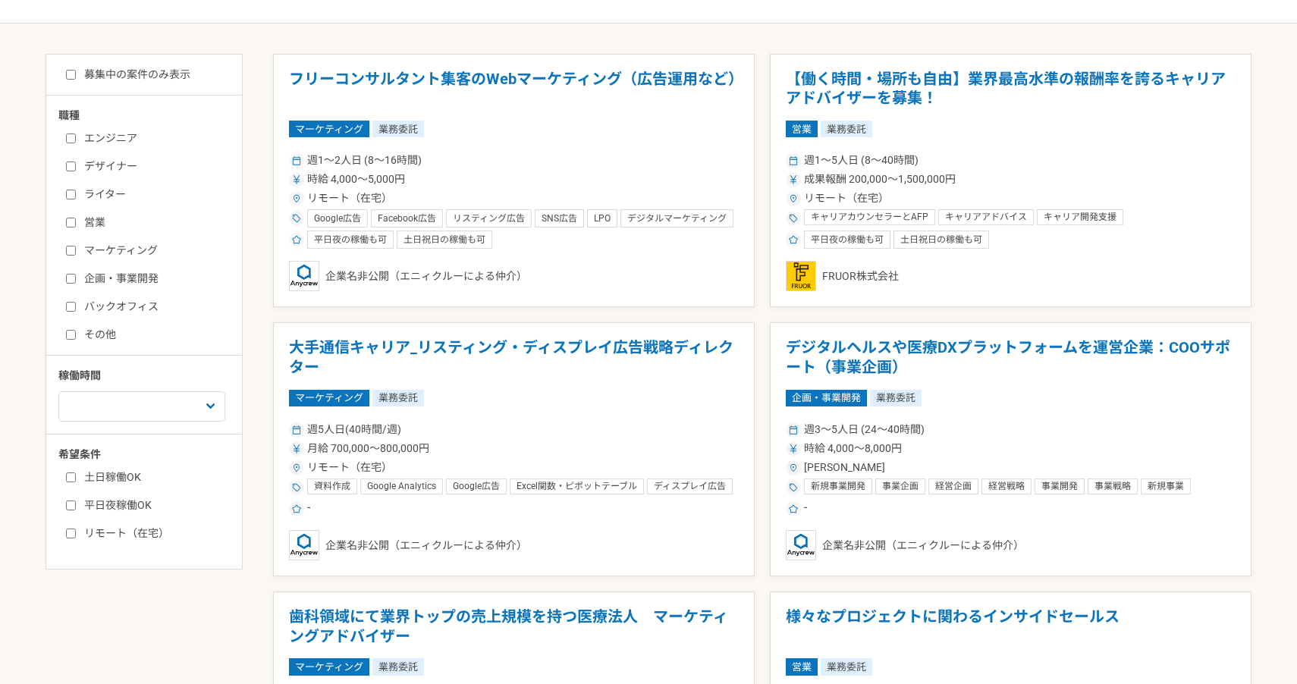
click at [67, 537] on input "リモート（在宅）" at bounding box center [71, 534] width 10 height 10
checkbox input "true"
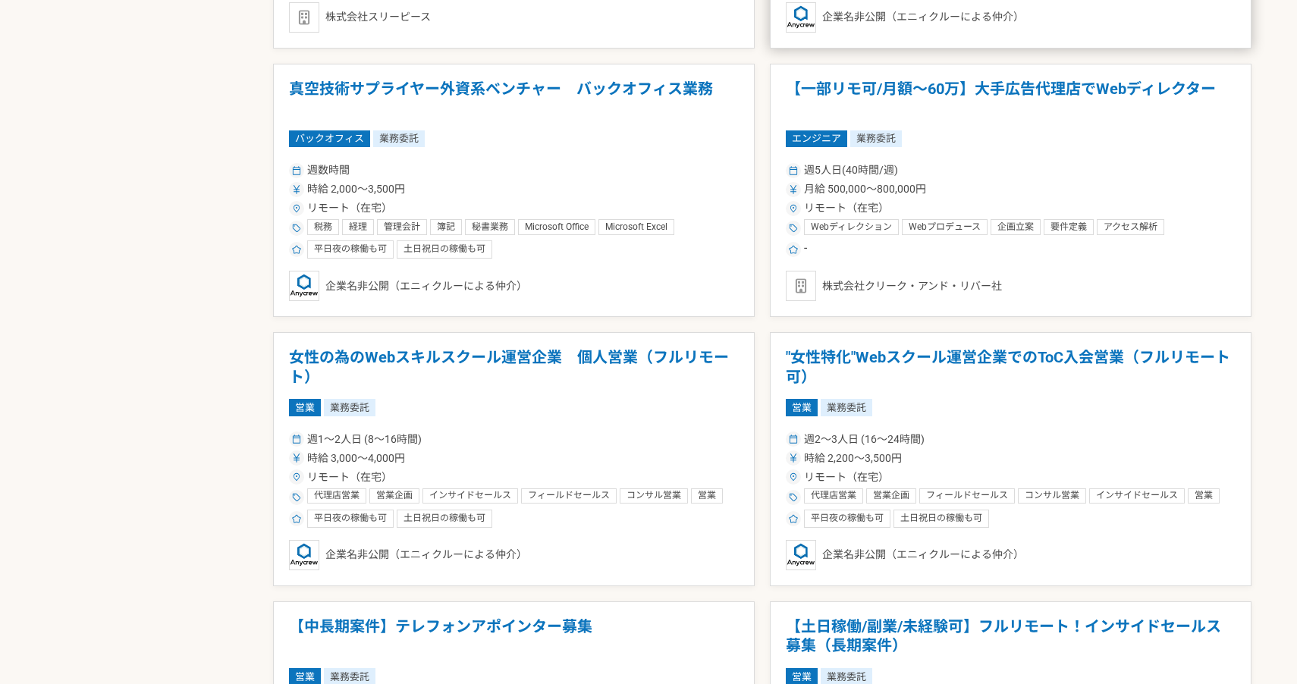
scroll to position [1099, 0]
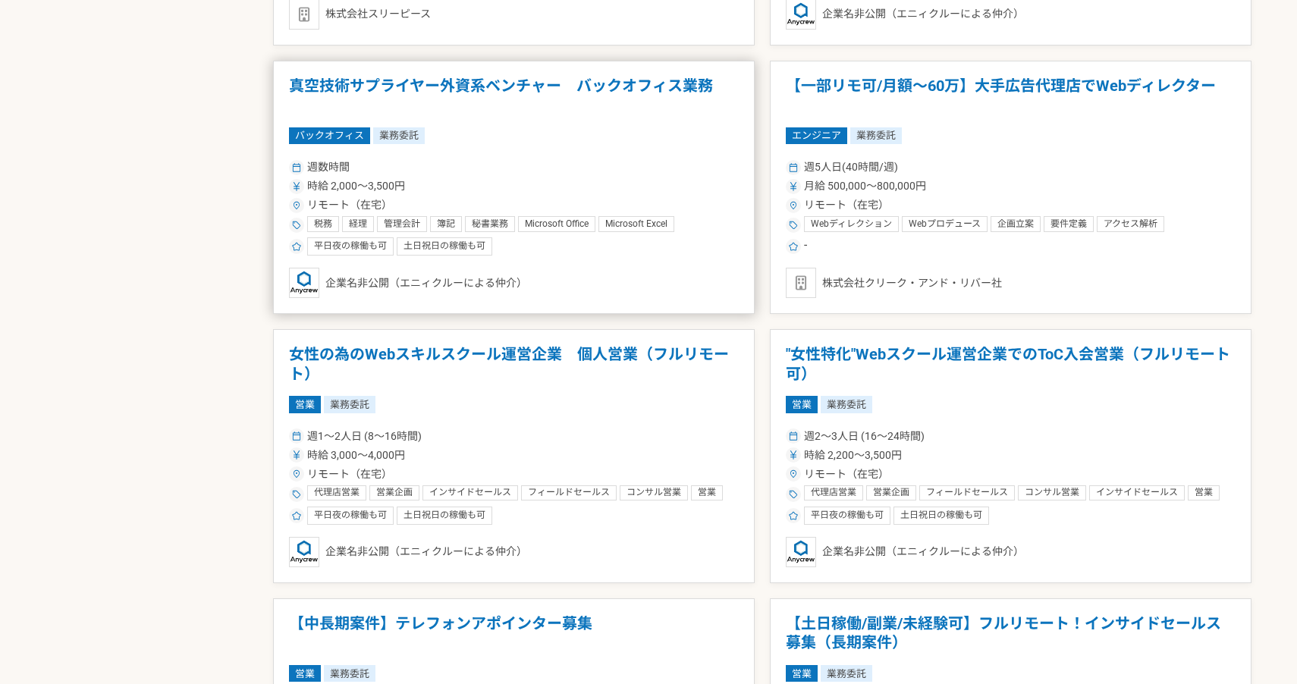
click at [689, 146] on article "真空技術サプライヤー外資系ベンチャー　バックオフィス業務 バックオフィス 業務委託 週数時間 時給 2,000〜3,500円 リモート（在宅） 税務 経理 管…" at bounding box center [513, 188] width 481 height 254
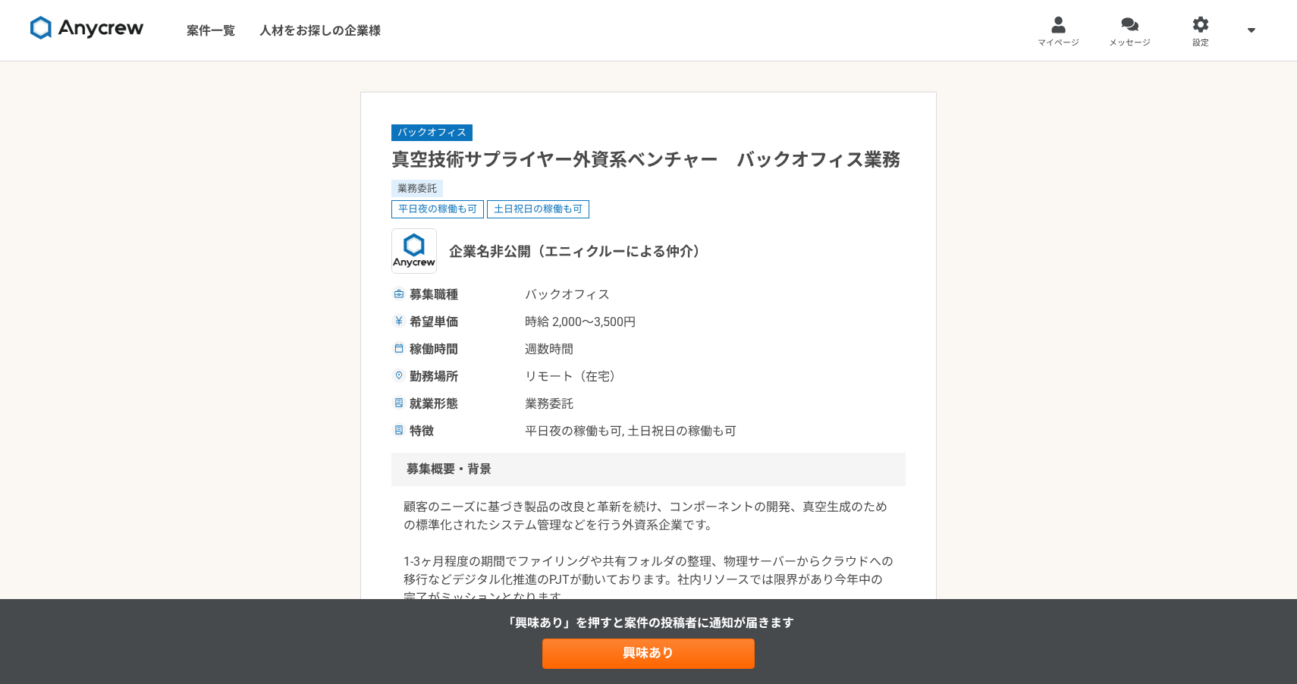
click at [116, 37] on img at bounding box center [87, 28] width 114 height 24
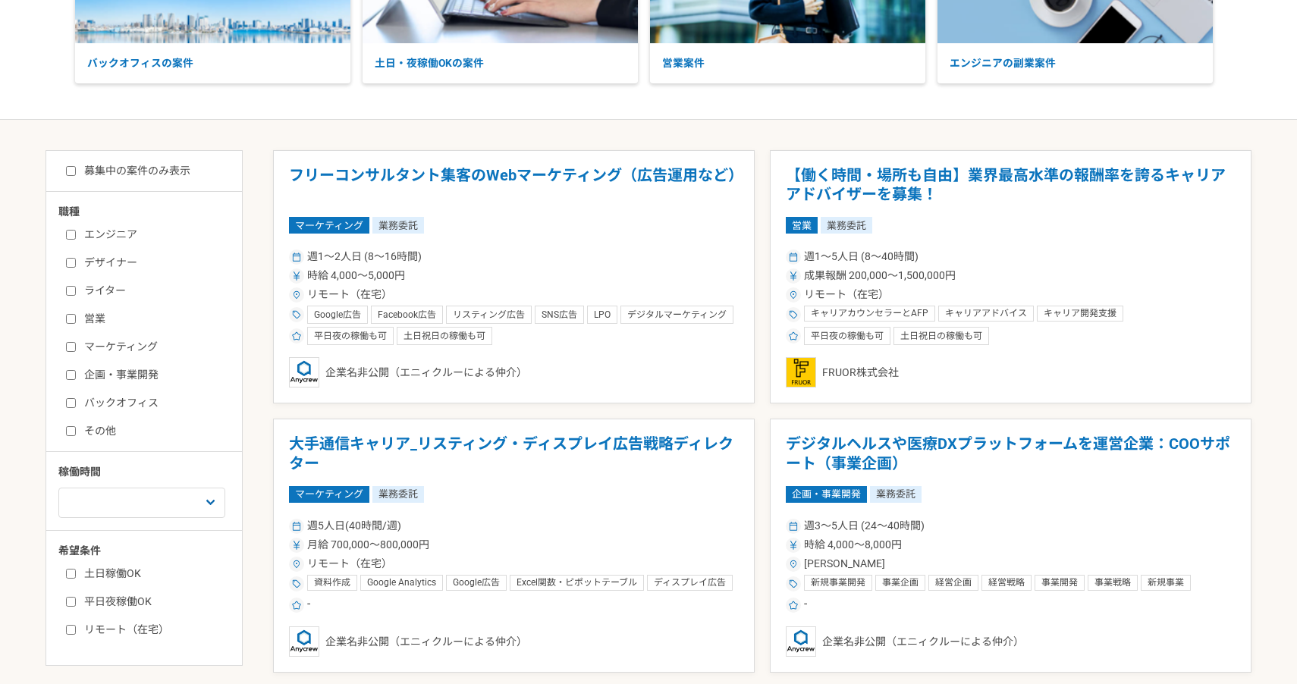
scroll to position [235, 0]
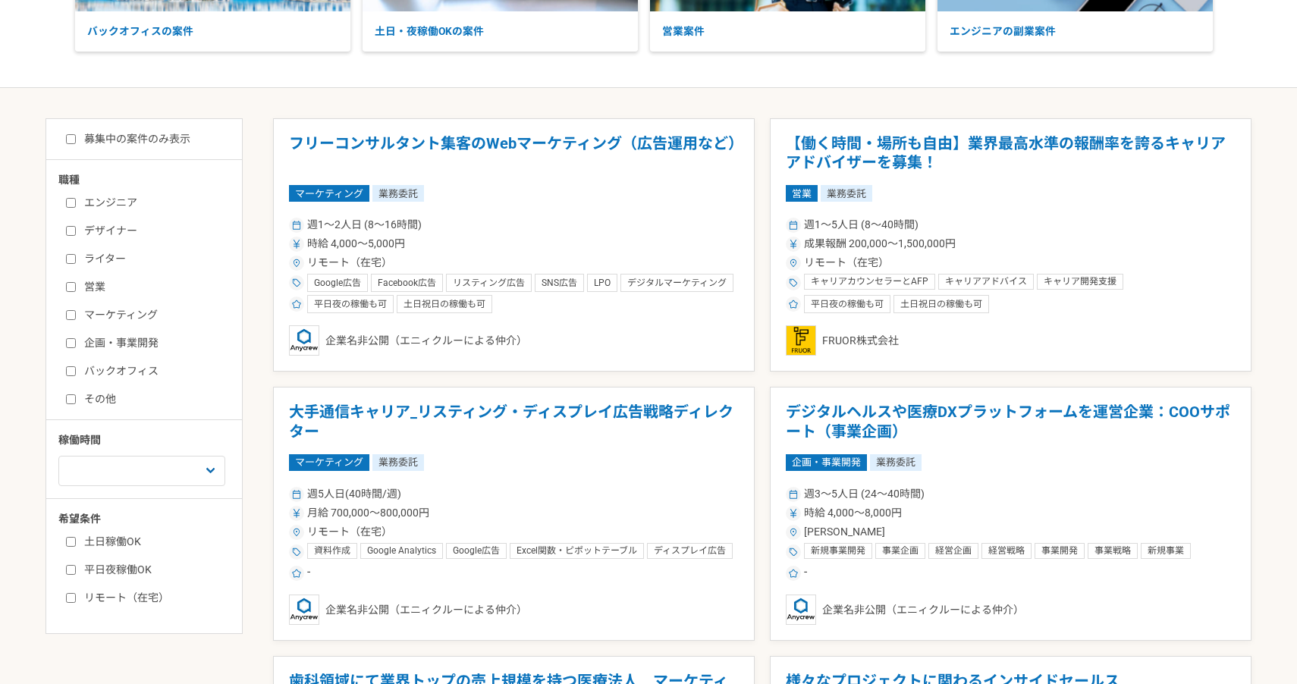
click at [68, 601] on input "リモート（在宅）" at bounding box center [71, 598] width 10 height 10
checkbox input "true"
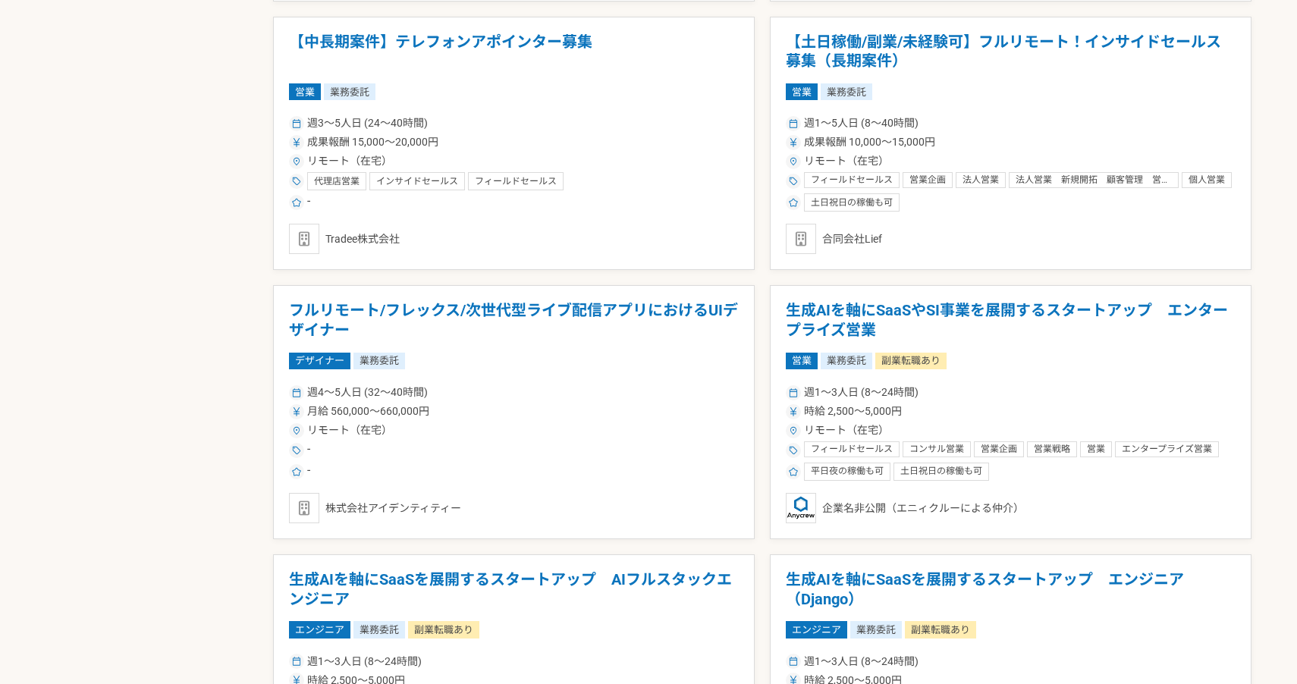
scroll to position [1687, 0]
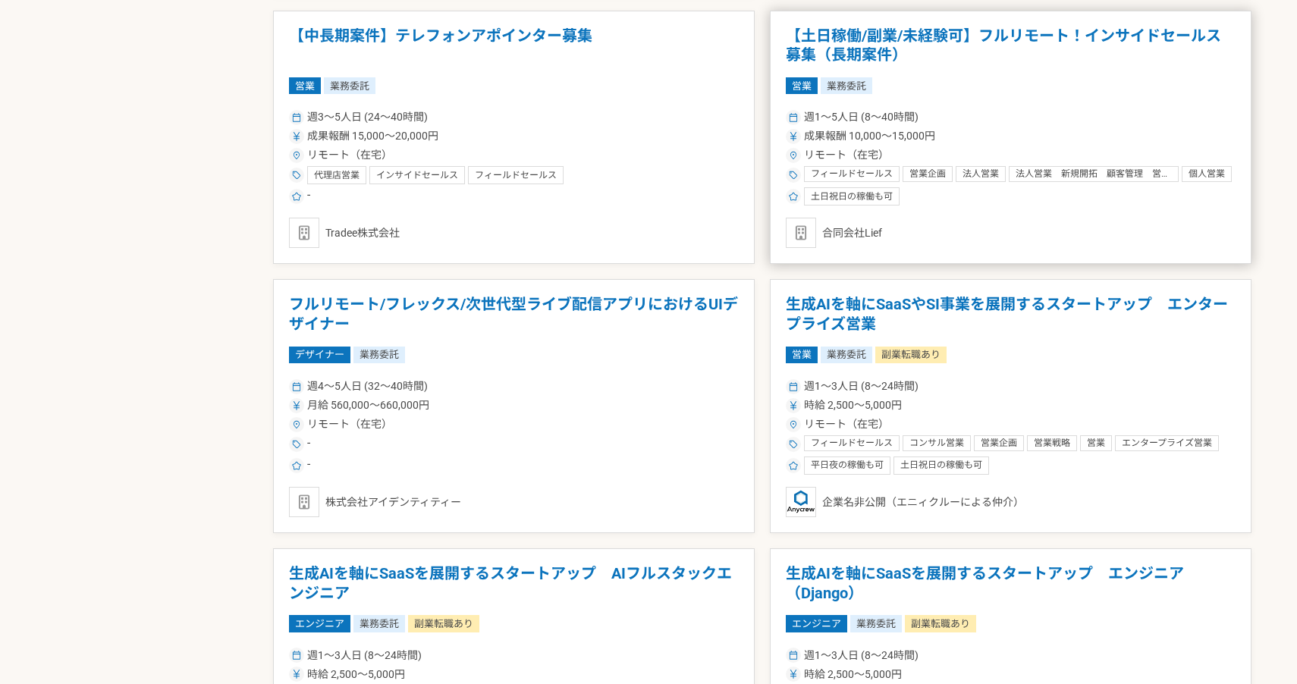
click at [1042, 212] on article "【土日稼働/副業/未経験可】フルリモート！インサイドセールス募集（長期案件） 営業 業務委託 週1〜5人日 (8〜40時間) 成果報酬 10,000〜15,0…" at bounding box center [1010, 138] width 481 height 254
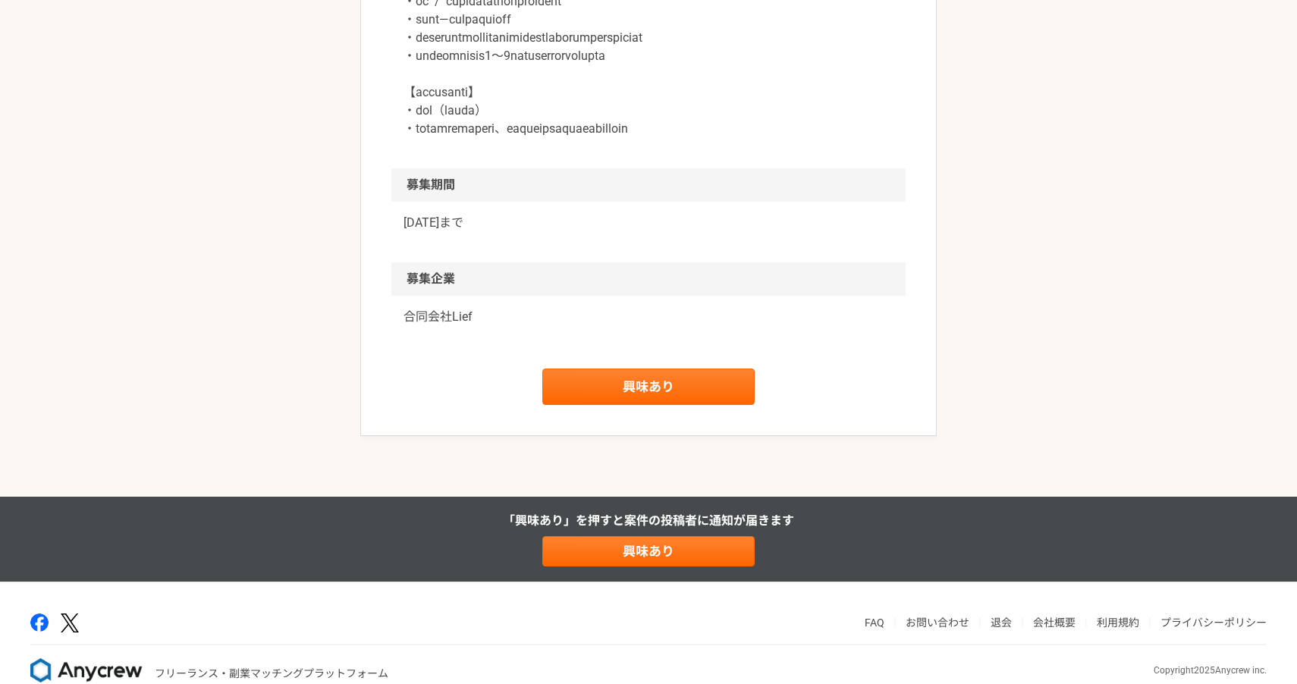
scroll to position [2150, 0]
click at [731, 404] on link "興味あり" at bounding box center [648, 386] width 212 height 36
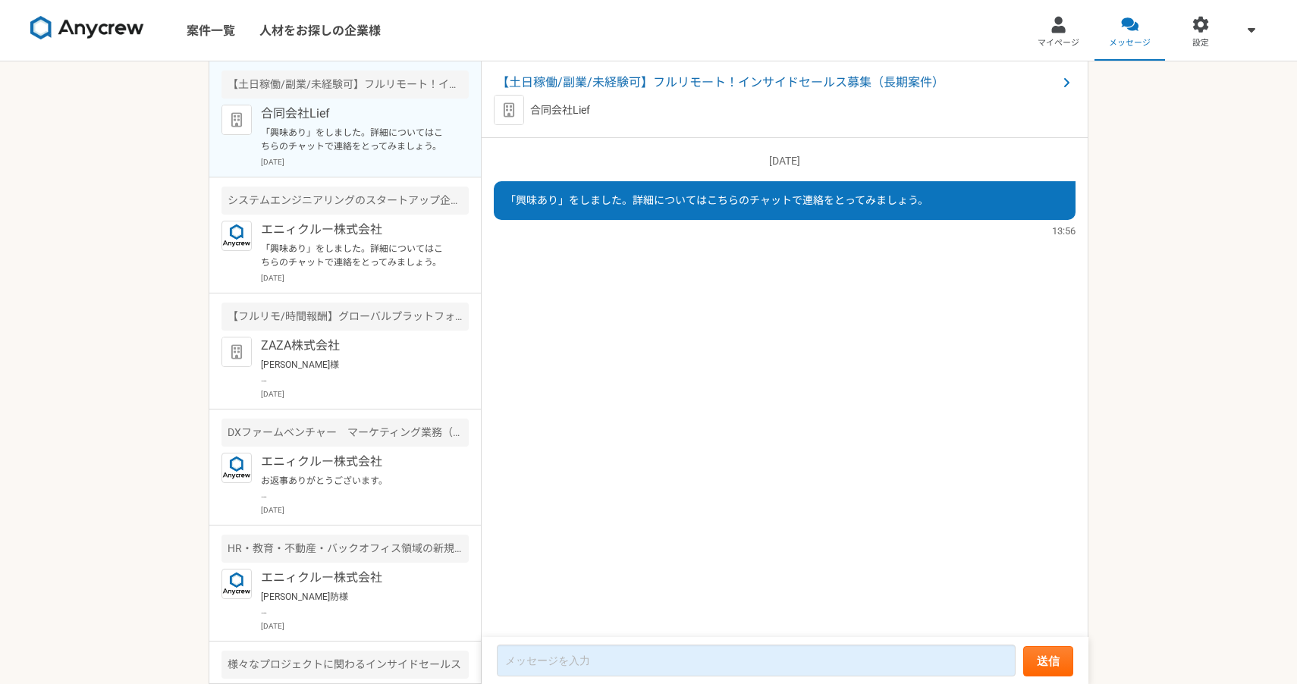
click at [105, 38] on img at bounding box center [87, 28] width 114 height 24
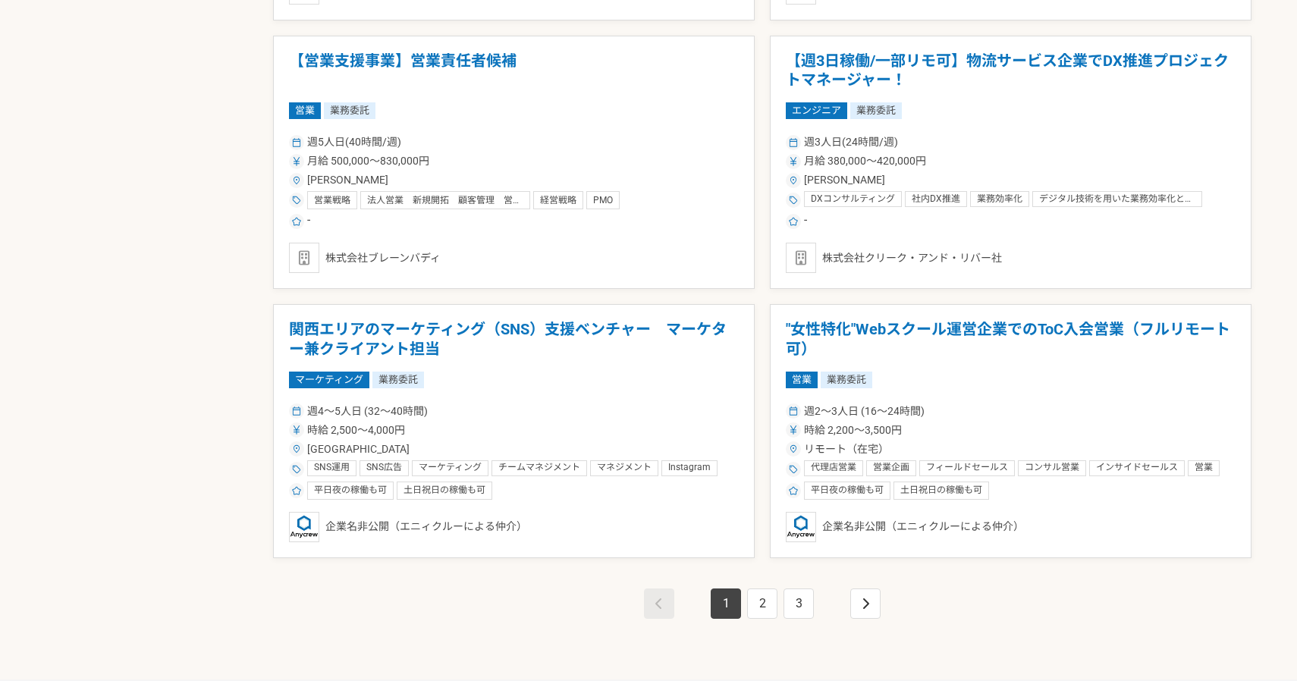
scroll to position [2472, 0]
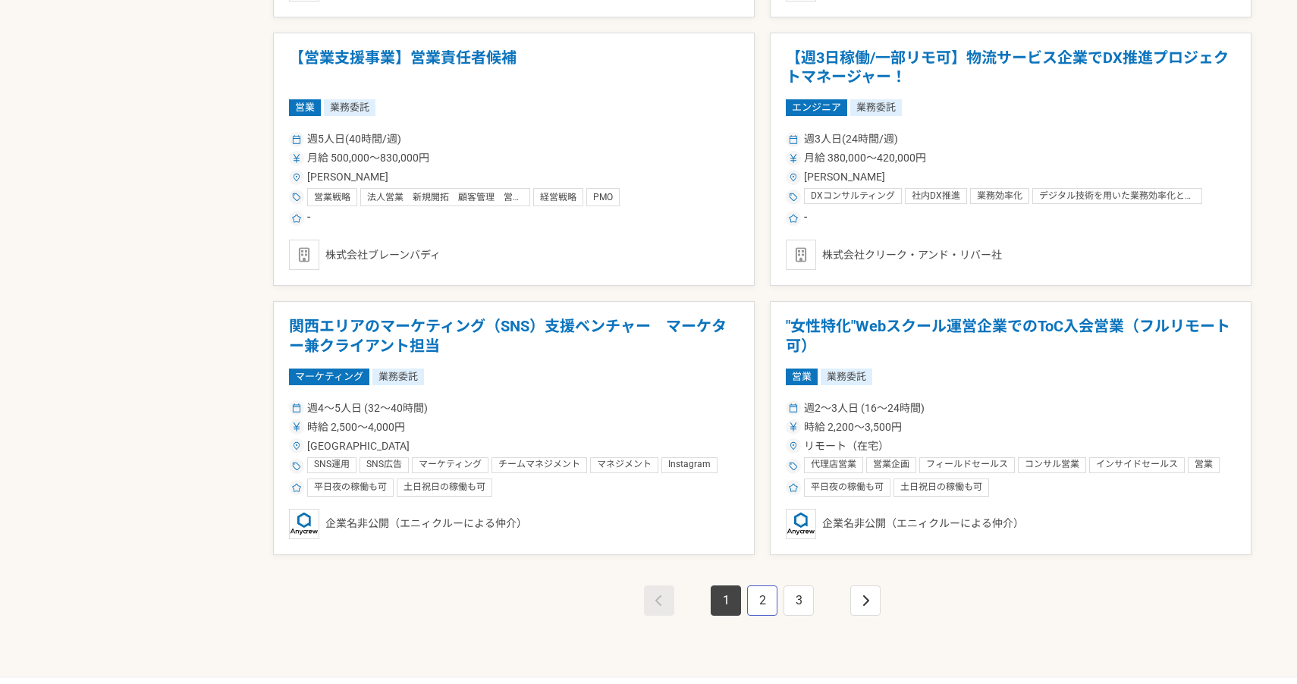
click at [759, 603] on link "2" at bounding box center [762, 600] width 30 height 30
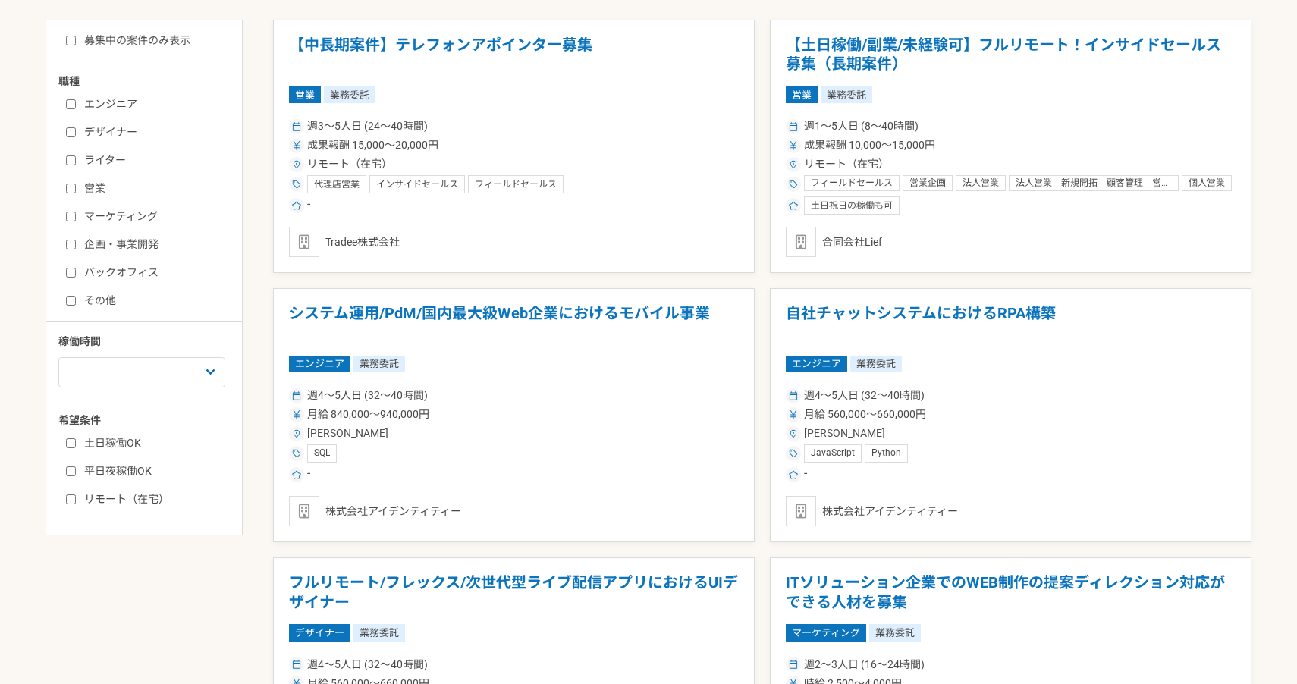
scroll to position [340, 0]
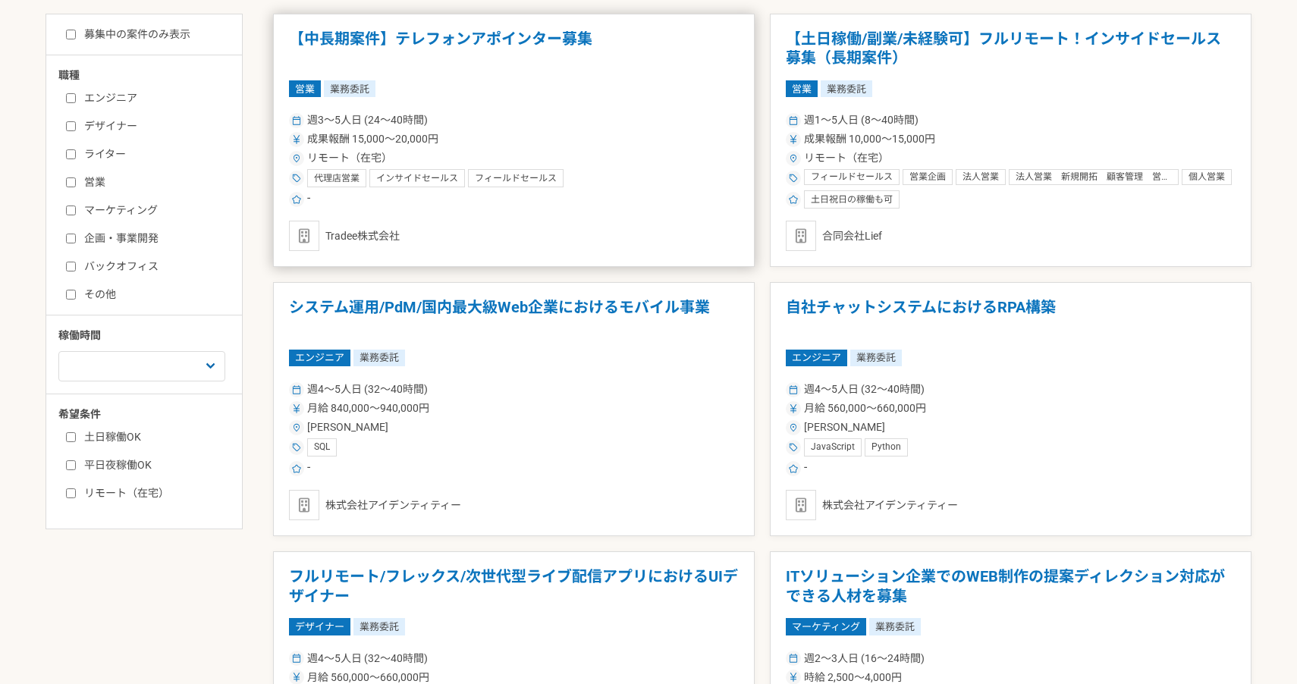
click at [638, 100] on article "【中長期案件】テレフォンアポインター募集 営業 業務委託 週3〜5人日 (24〜40時間) 成果報酬 15,000〜20,000円 リモート（在宅） 代理店営…" at bounding box center [513, 141] width 481 height 254
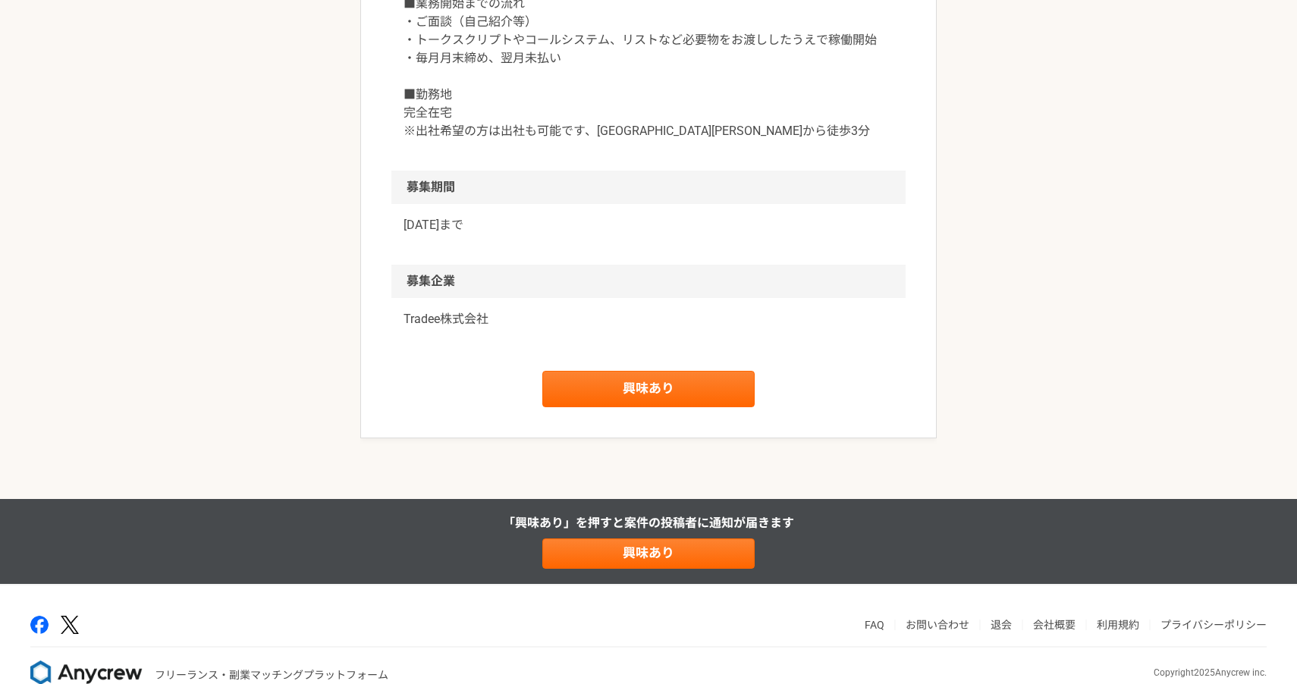
scroll to position [1640, 0]
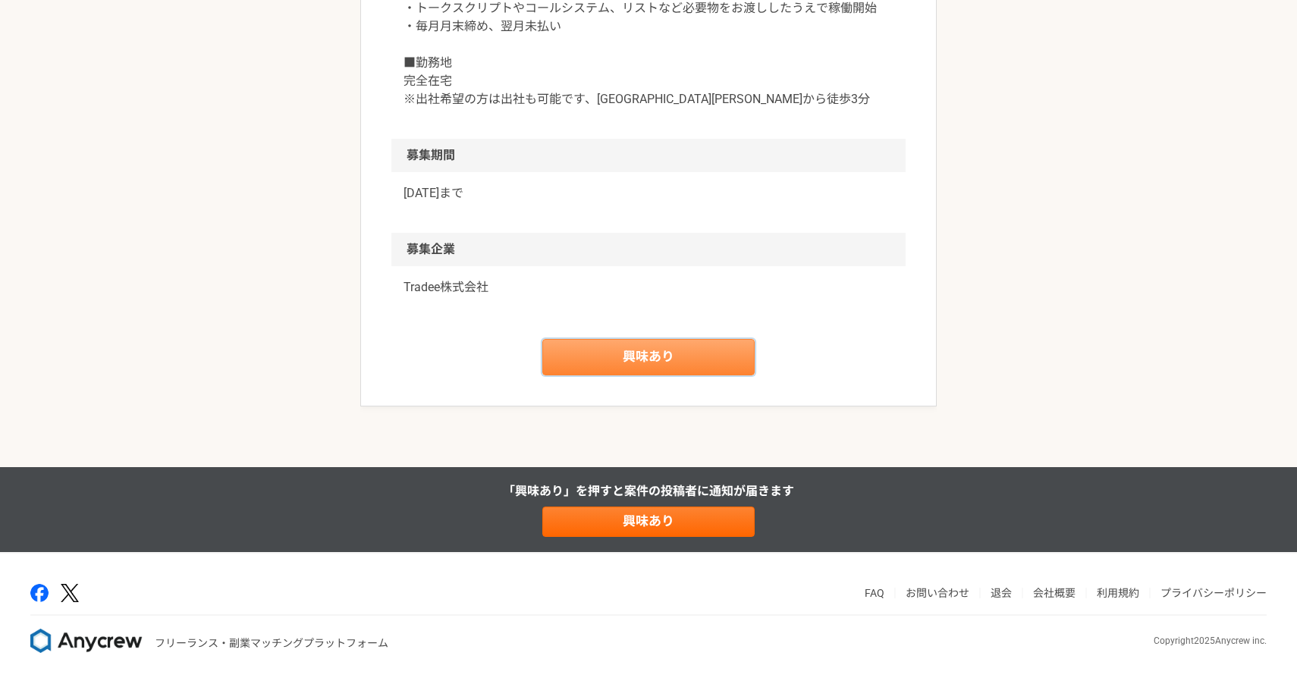
click at [717, 369] on link "興味あり" at bounding box center [648, 357] width 212 height 36
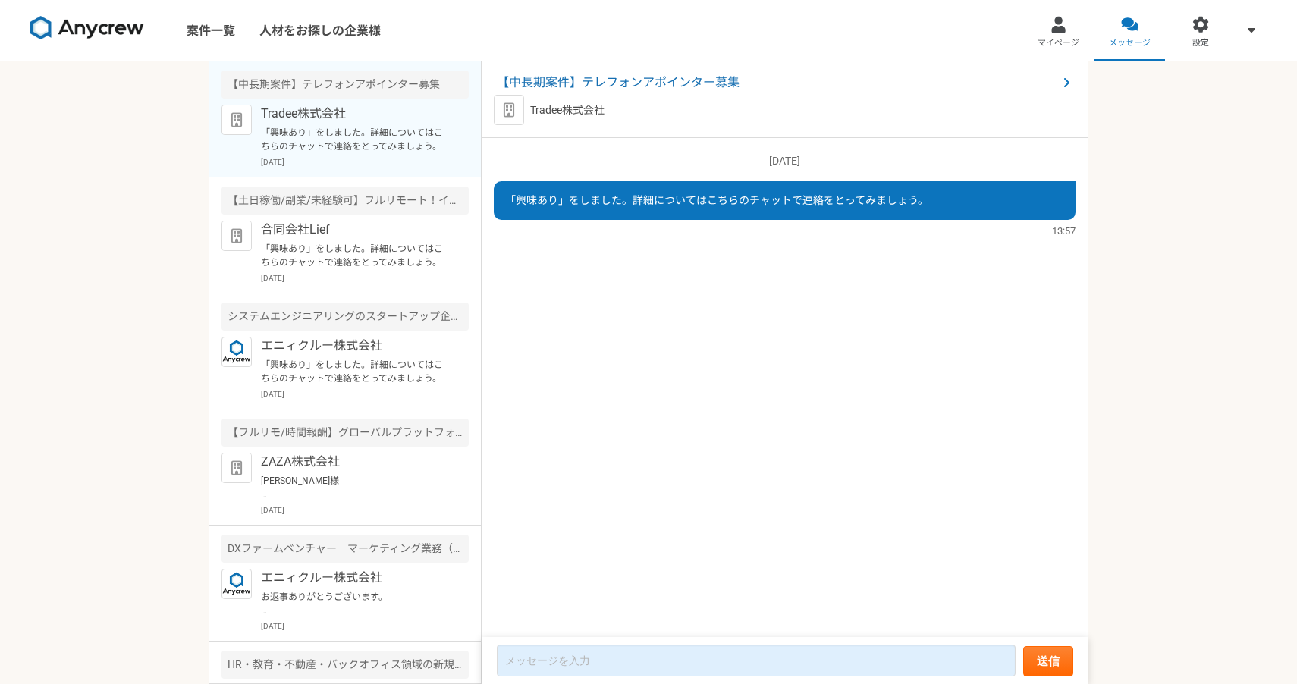
click at [90, 25] on img at bounding box center [87, 28] width 114 height 24
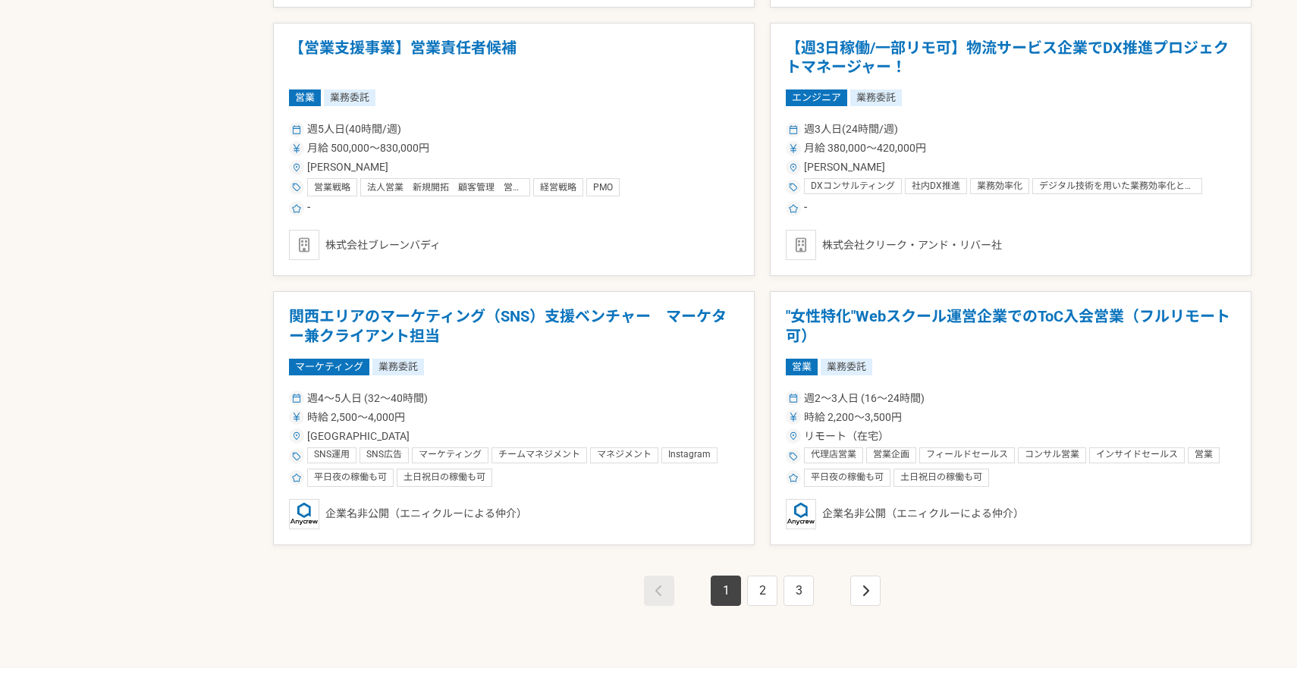
scroll to position [2596, 0]
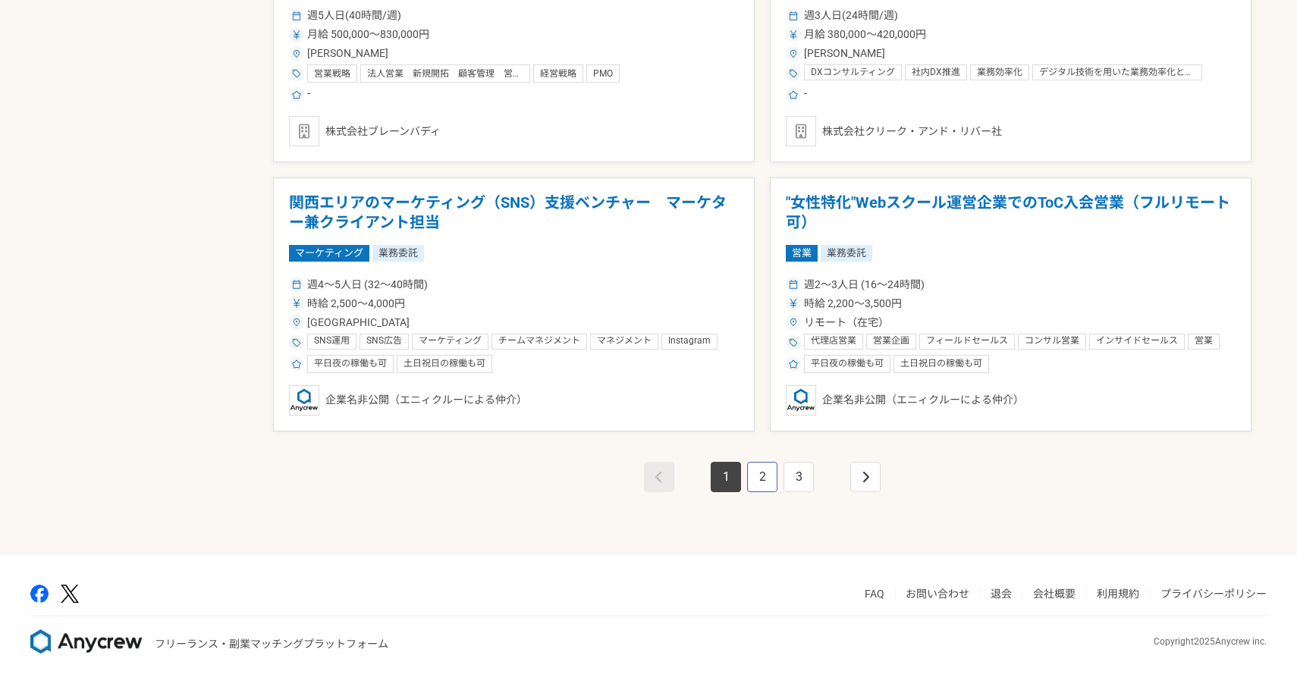
click at [761, 471] on link "2" at bounding box center [762, 477] width 30 height 30
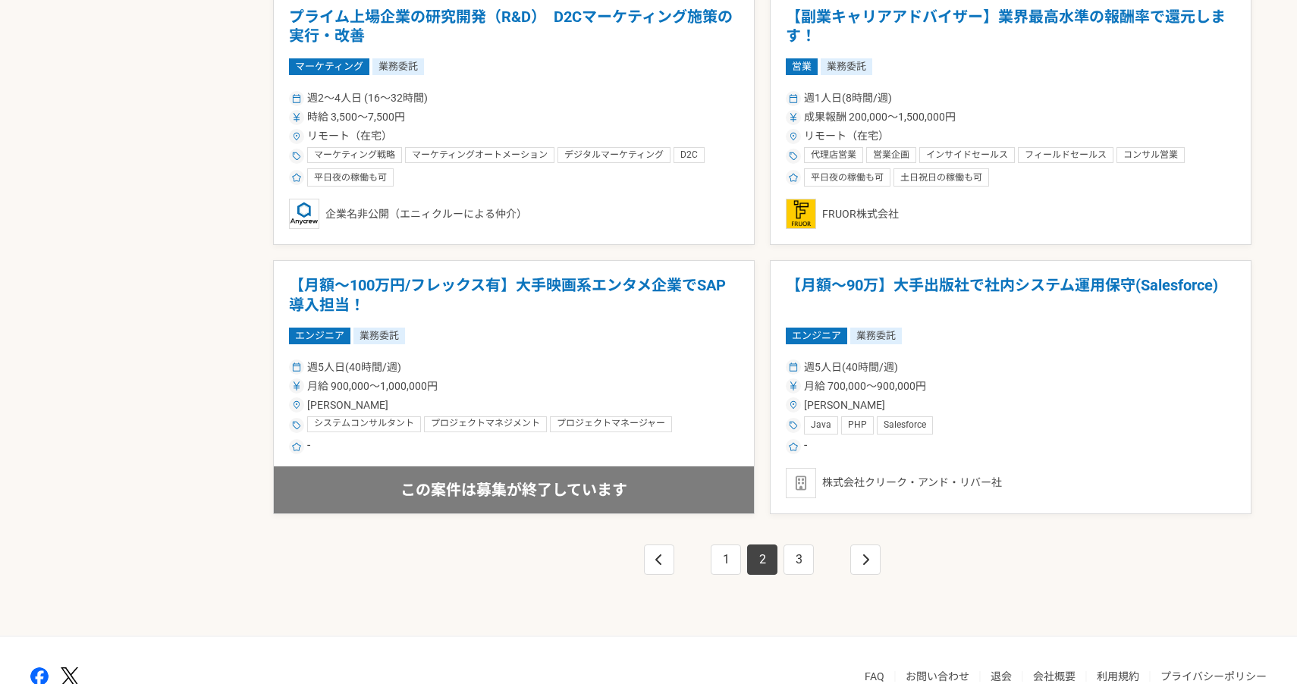
scroll to position [2543, 0]
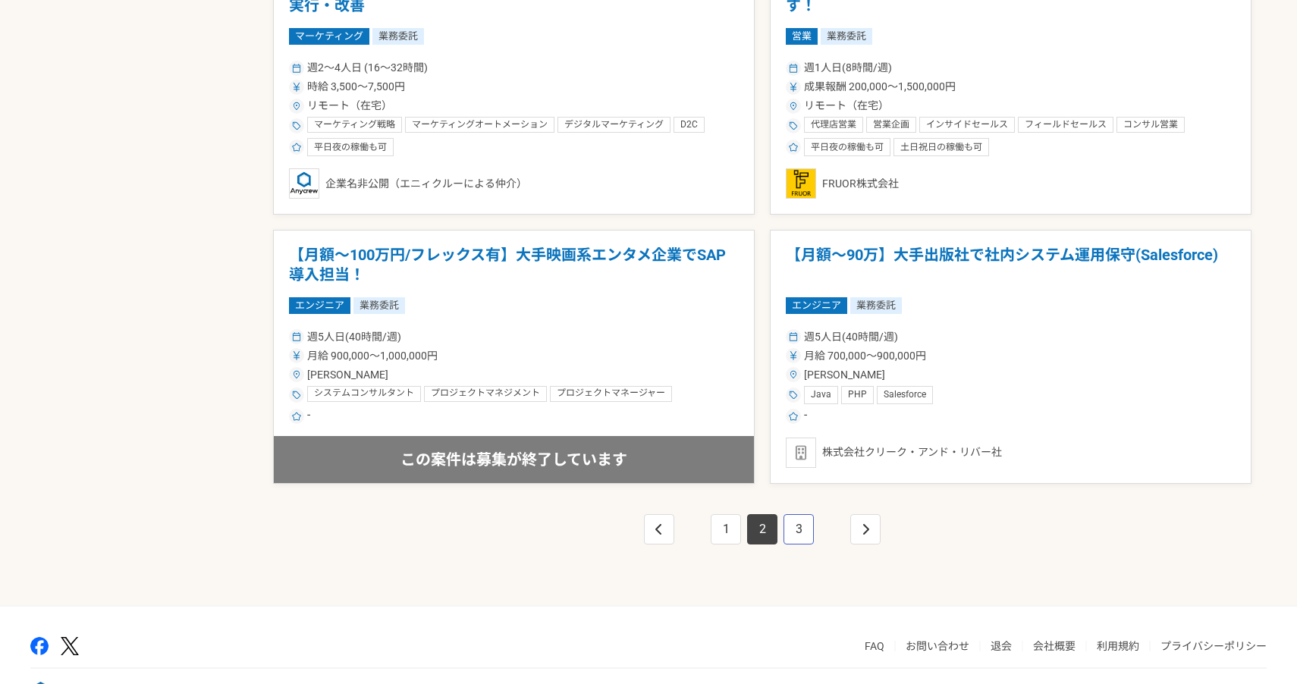
click at [804, 520] on link "3" at bounding box center [798, 529] width 30 height 30
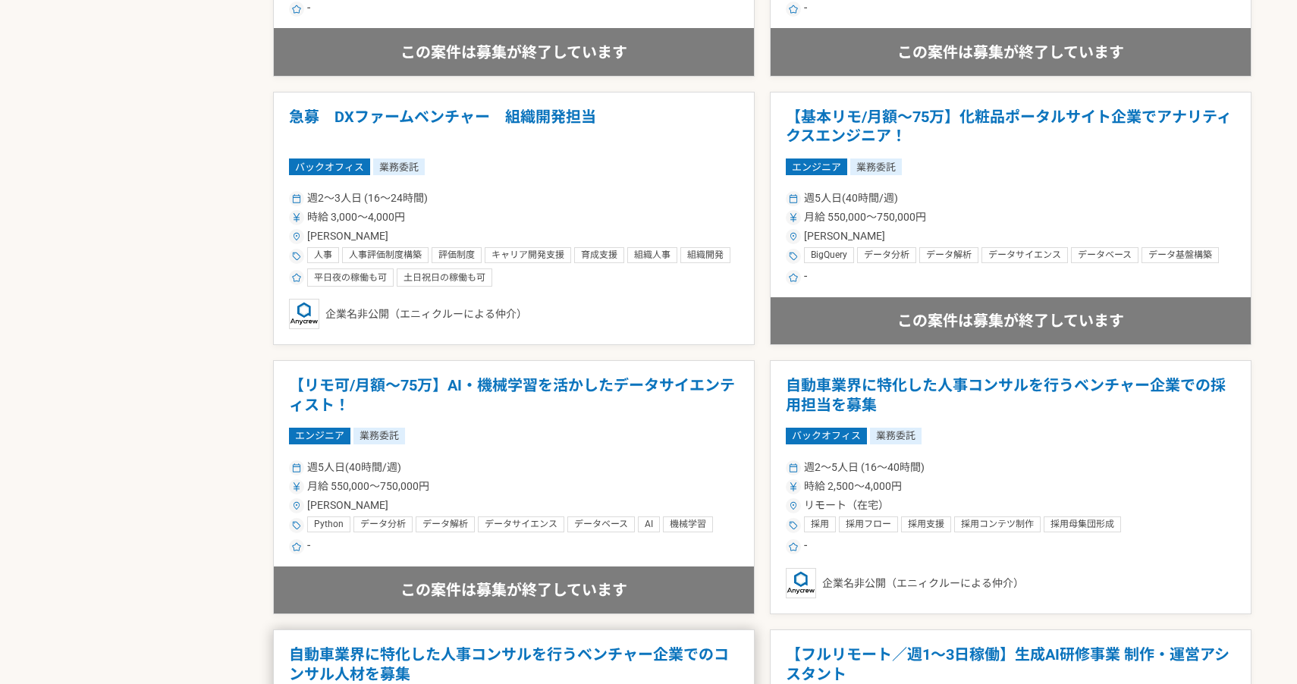
scroll to position [1652, 0]
